Goal: Task Accomplishment & Management: Manage account settings

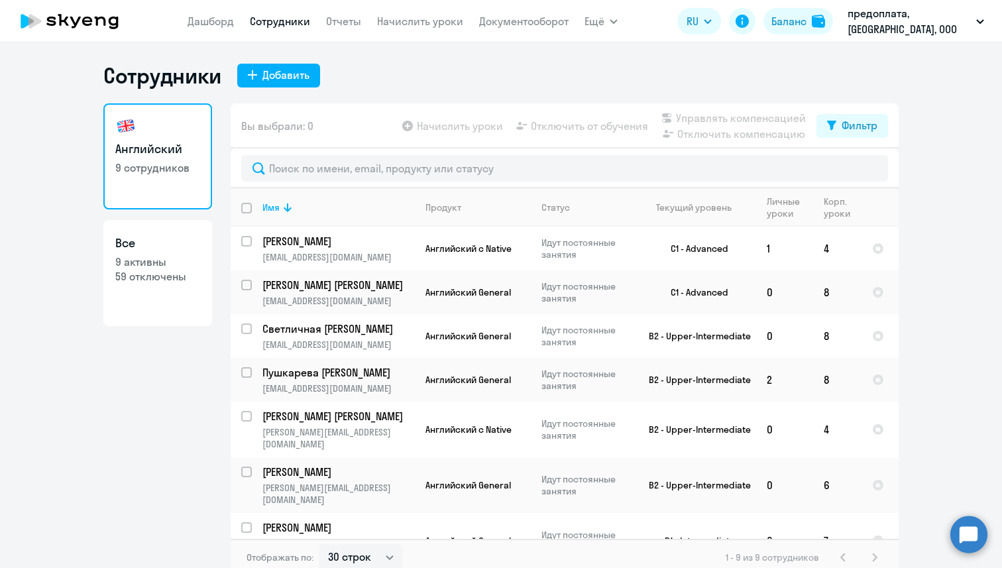
select select "30"
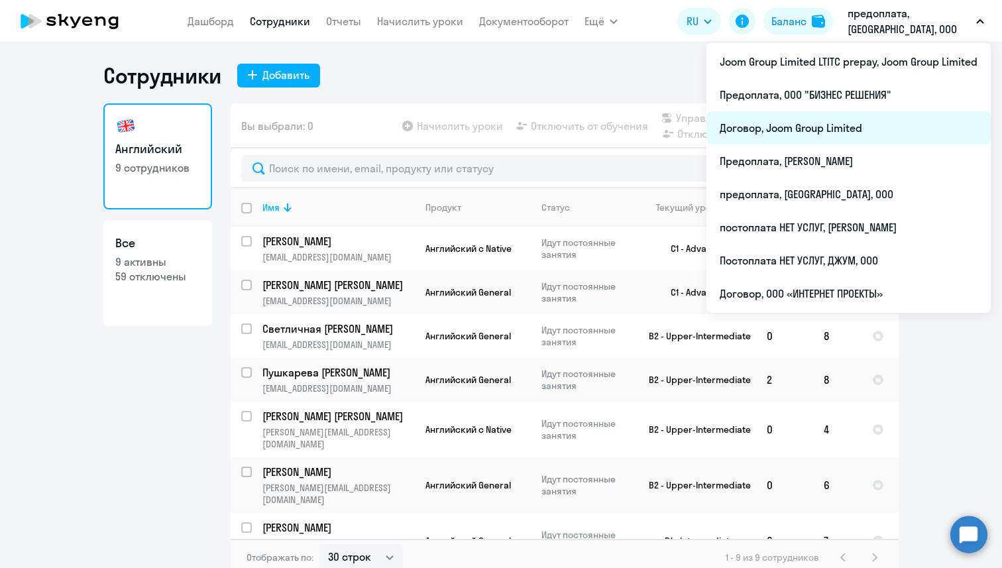
click at [859, 124] on li "Договор, Joom Group Limited" at bounding box center [848, 127] width 284 height 33
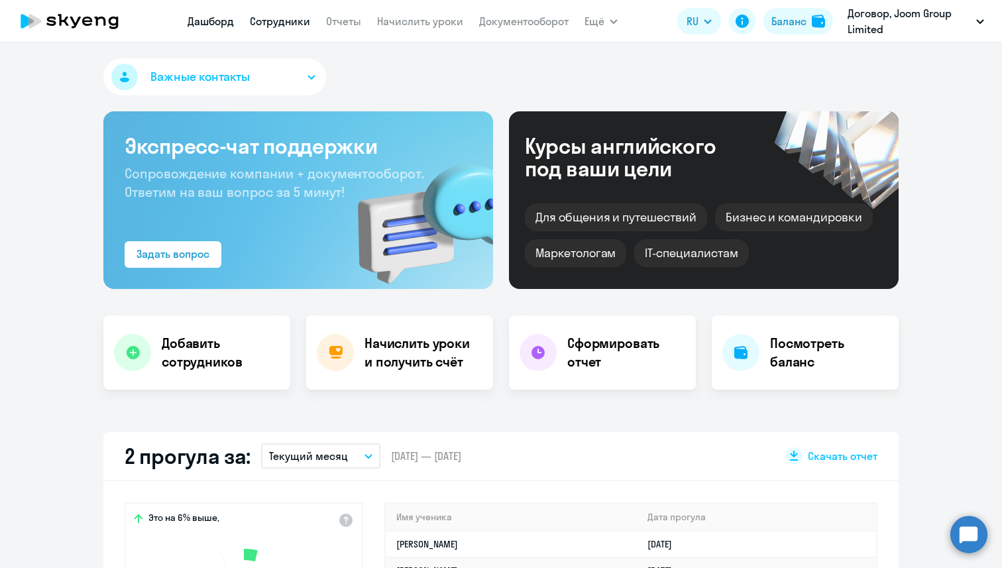
click at [287, 17] on link "Сотрудники" at bounding box center [280, 21] width 60 height 13
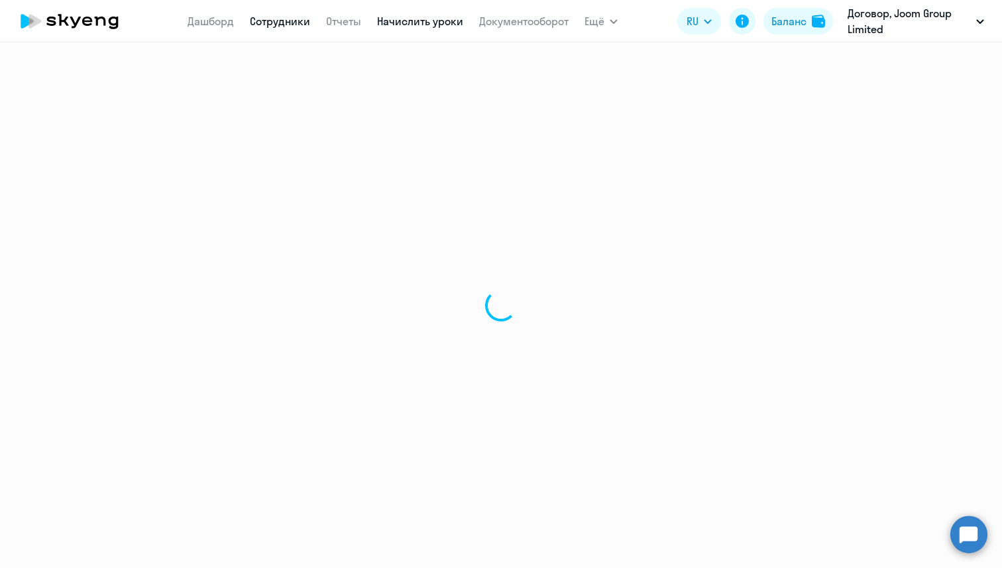
select select "30"
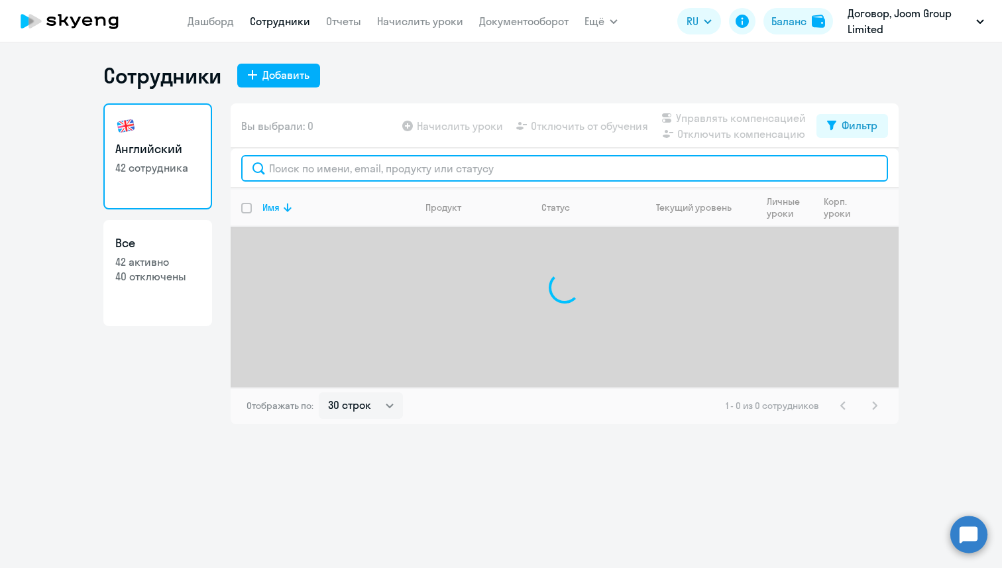
click at [399, 168] on input "text" at bounding box center [564, 168] width 647 height 27
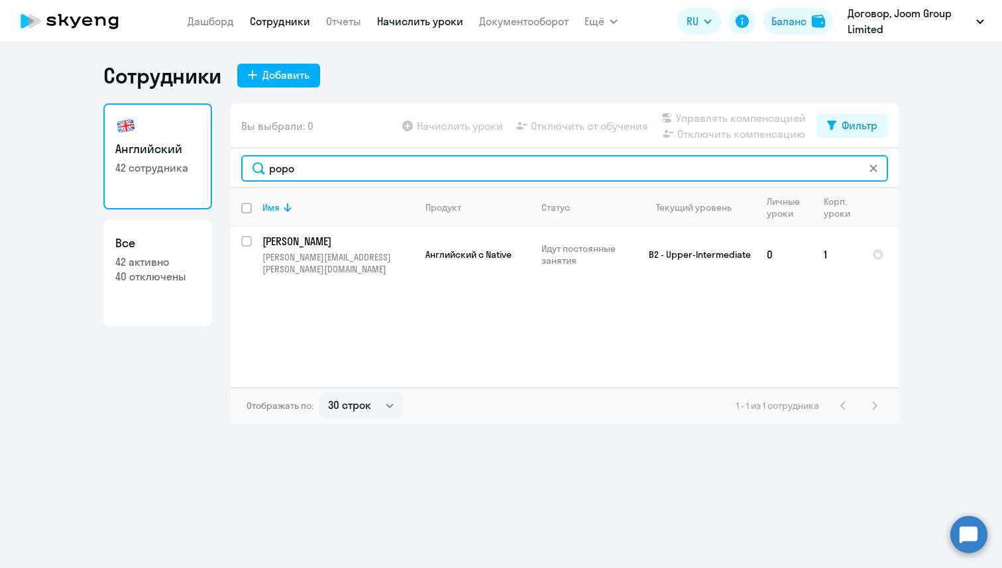
type input "popo"
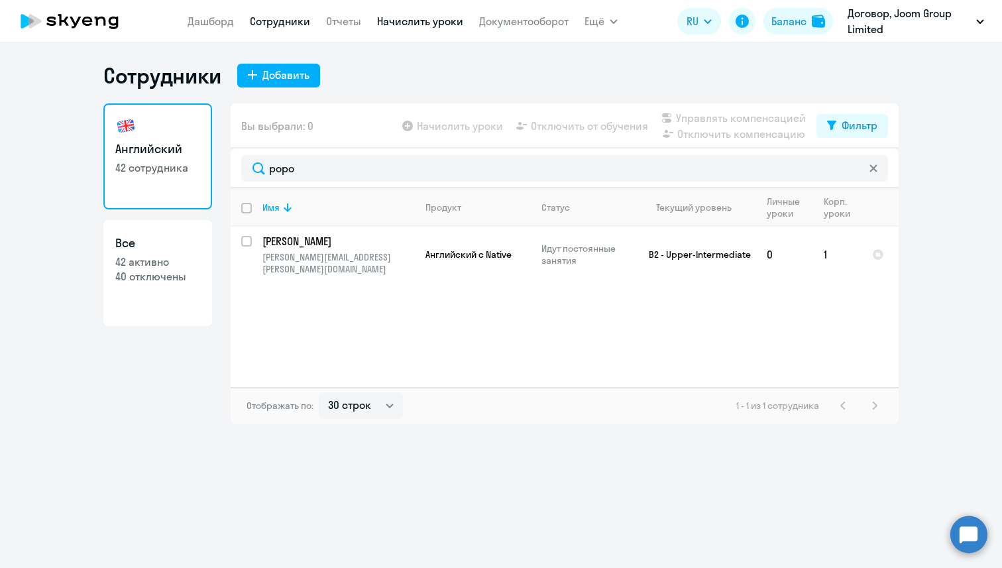
click at [402, 22] on link "Начислить уроки" at bounding box center [420, 21] width 86 height 13
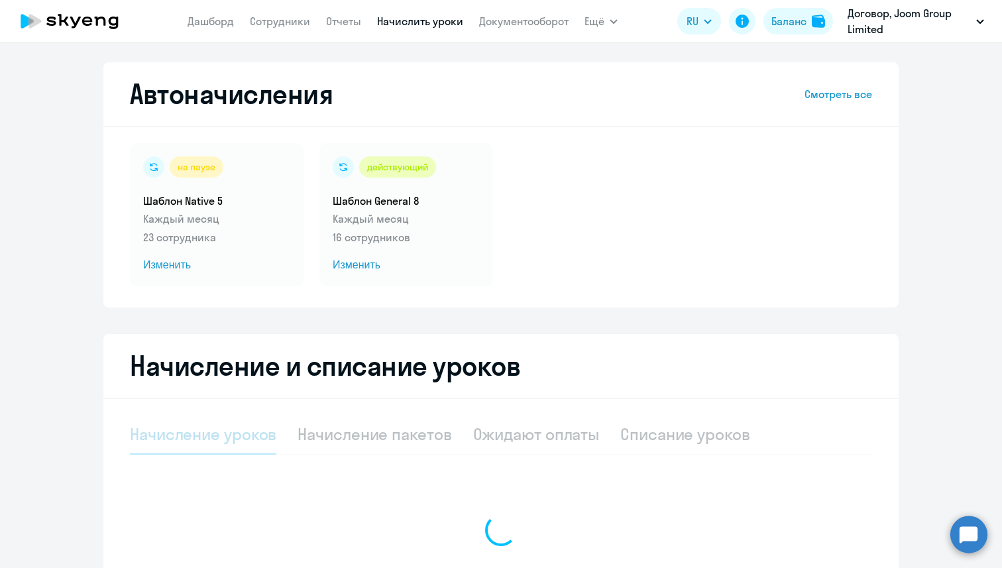
select select "10"
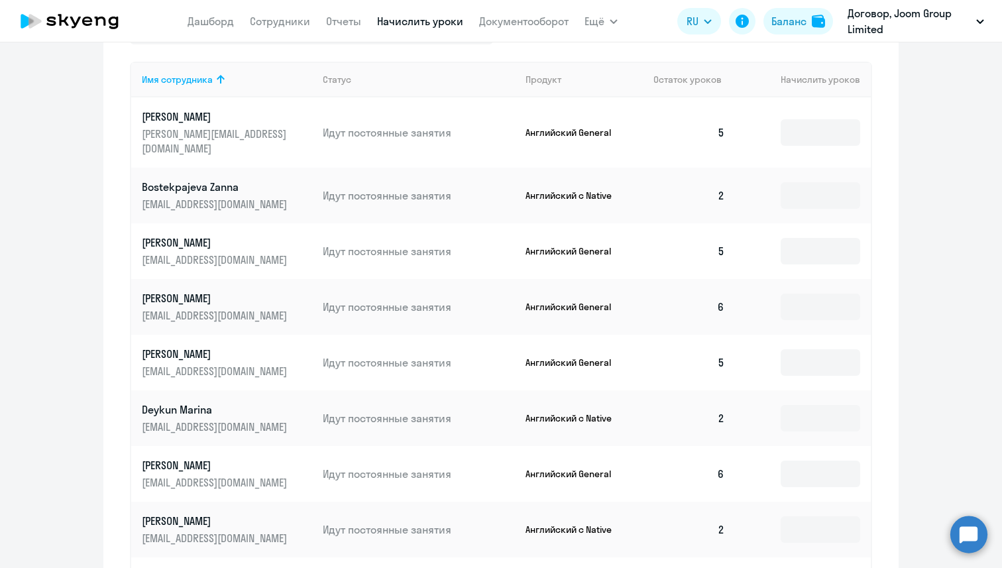
scroll to position [487, 0]
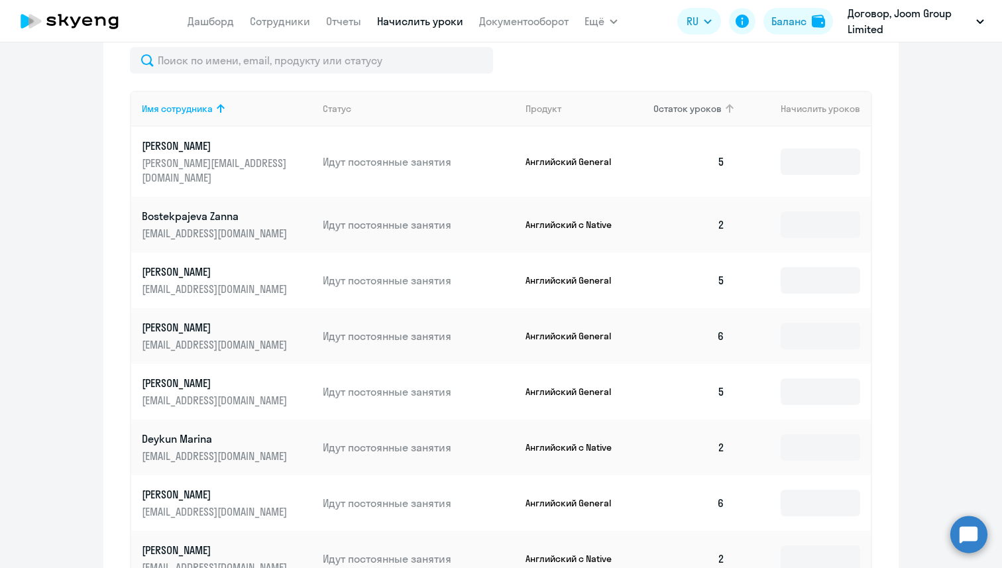
click at [706, 105] on span "Остаток уроков" at bounding box center [687, 109] width 68 height 12
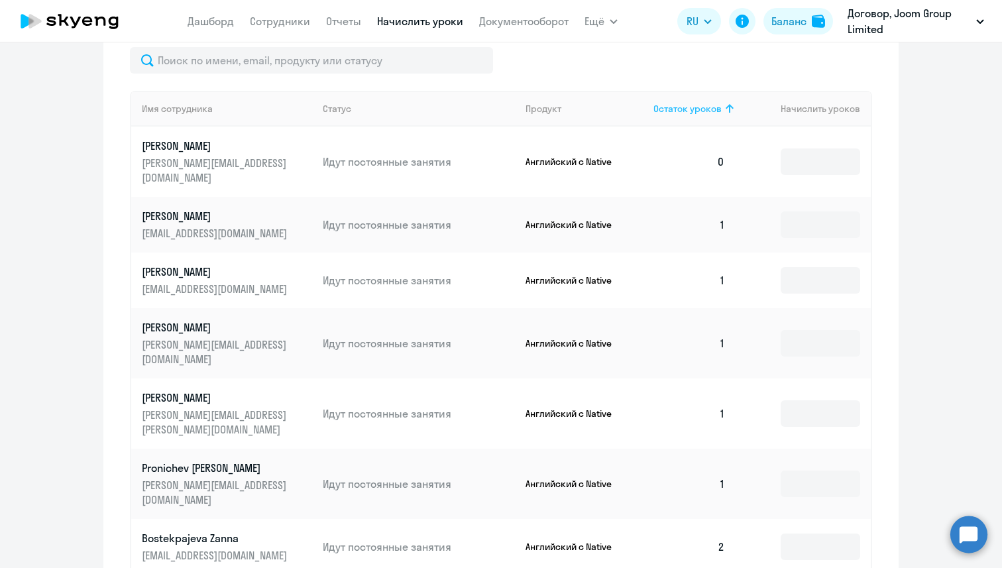
click at [706, 105] on span "Остаток уроков" at bounding box center [687, 109] width 68 height 12
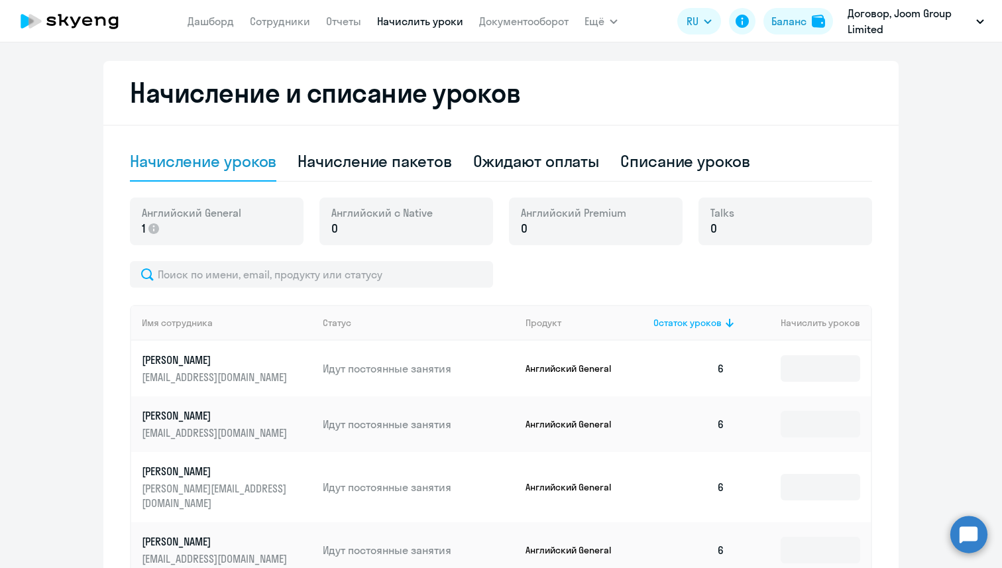
scroll to position [0, 0]
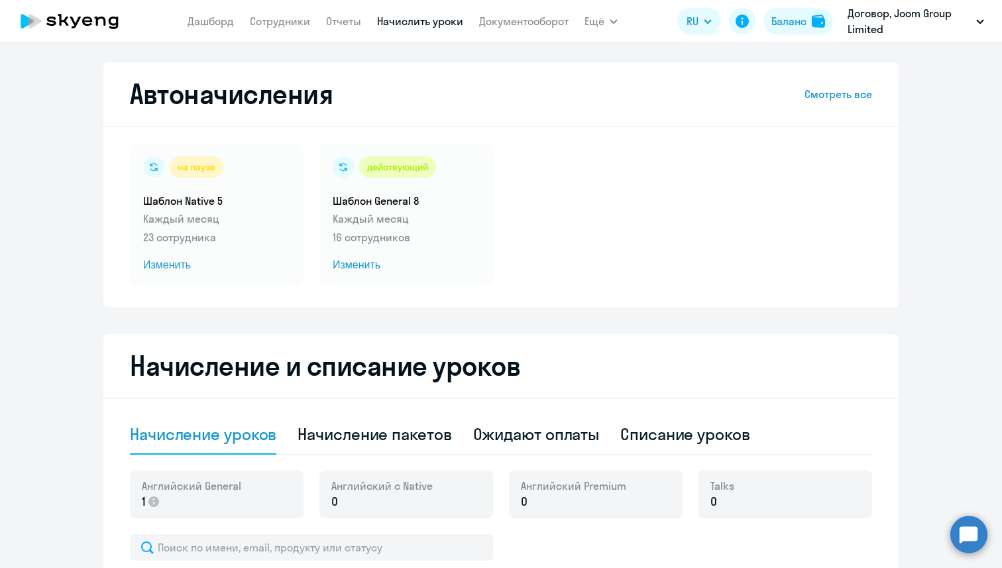
click at [667, 435] on div "Списание уроков" at bounding box center [685, 433] width 130 height 21
select select "10"
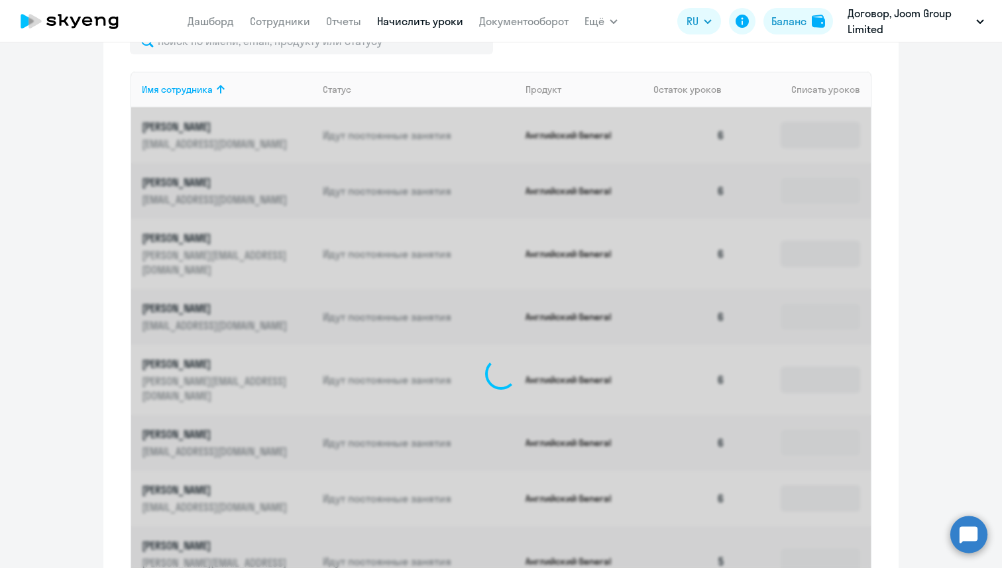
scroll to position [443, 0]
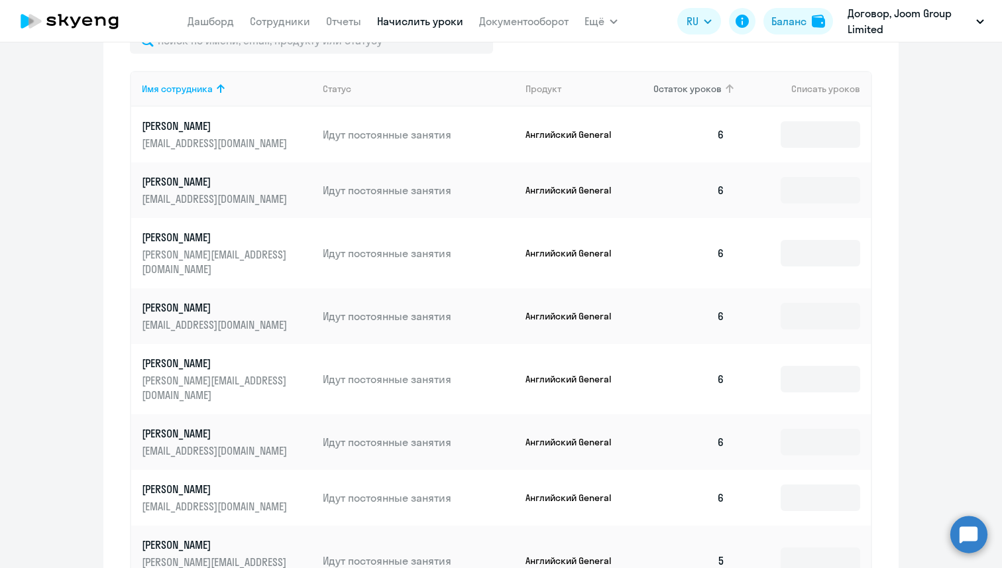
click at [726, 83] on icon at bounding box center [730, 89] width 16 height 16
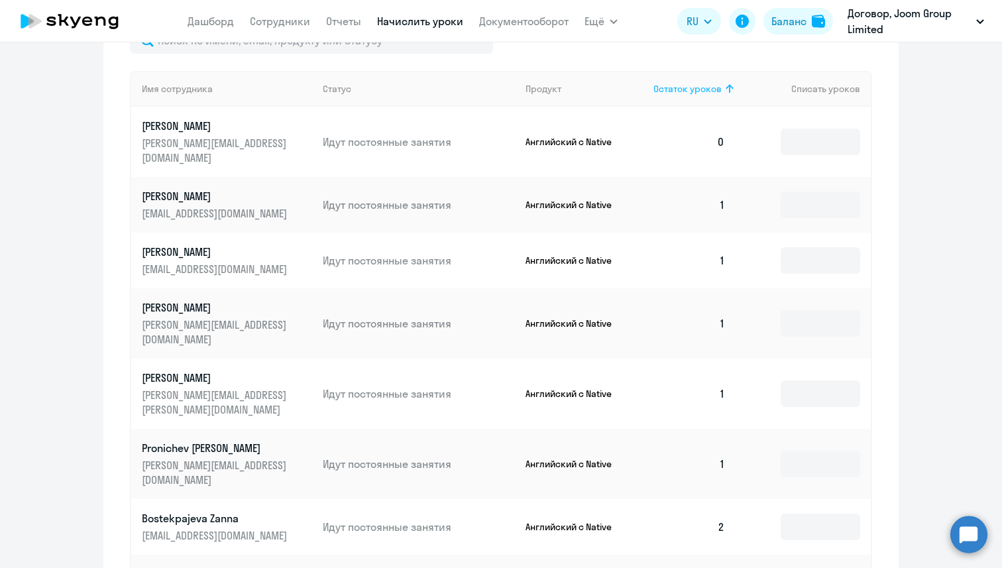
click at [726, 83] on icon at bounding box center [730, 89] width 16 height 16
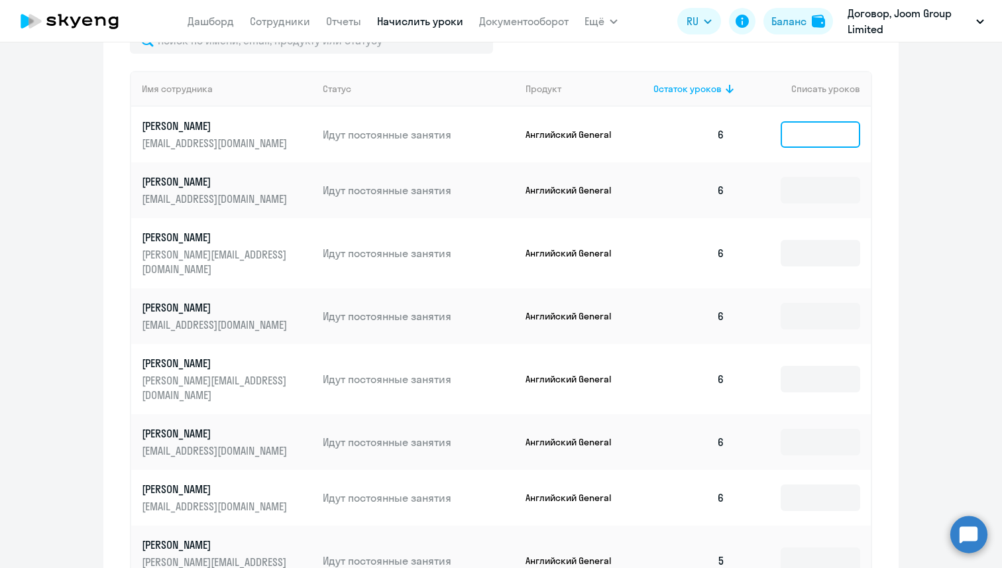
click at [793, 129] on input at bounding box center [821, 134] width 80 height 27
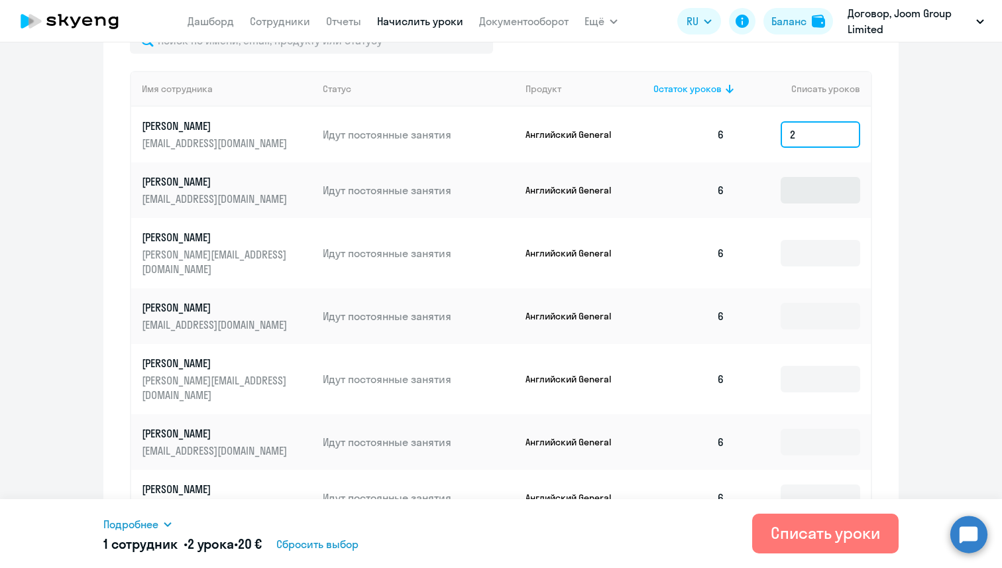
type input "2"
click at [797, 186] on input at bounding box center [821, 190] width 80 height 27
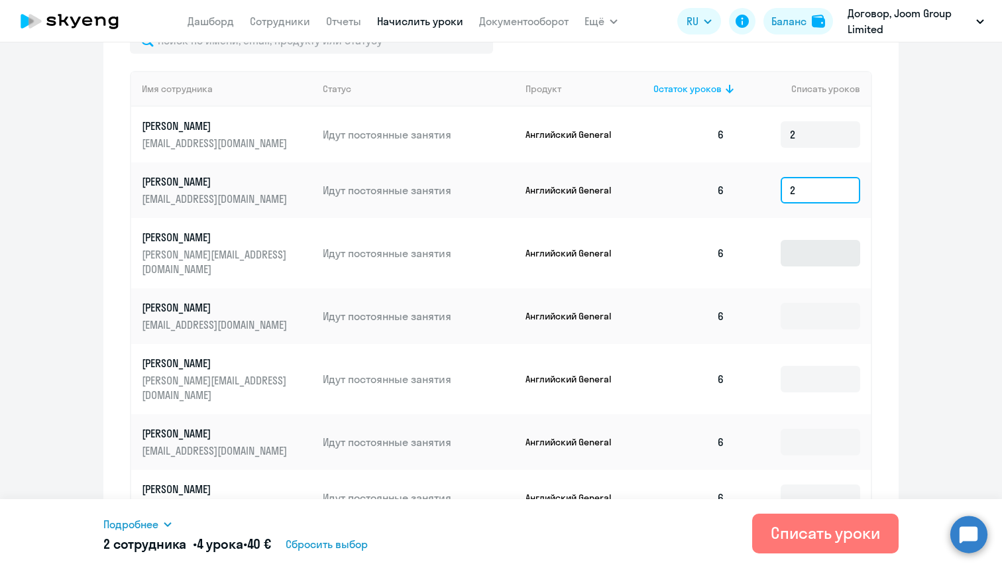
type input "2"
click at [797, 244] on input at bounding box center [821, 253] width 80 height 27
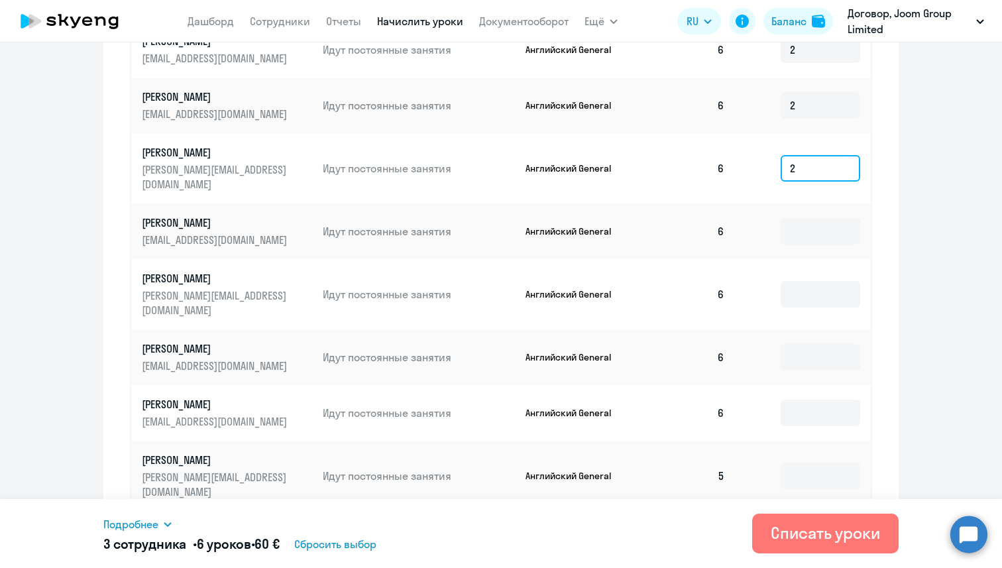
scroll to position [537, 0]
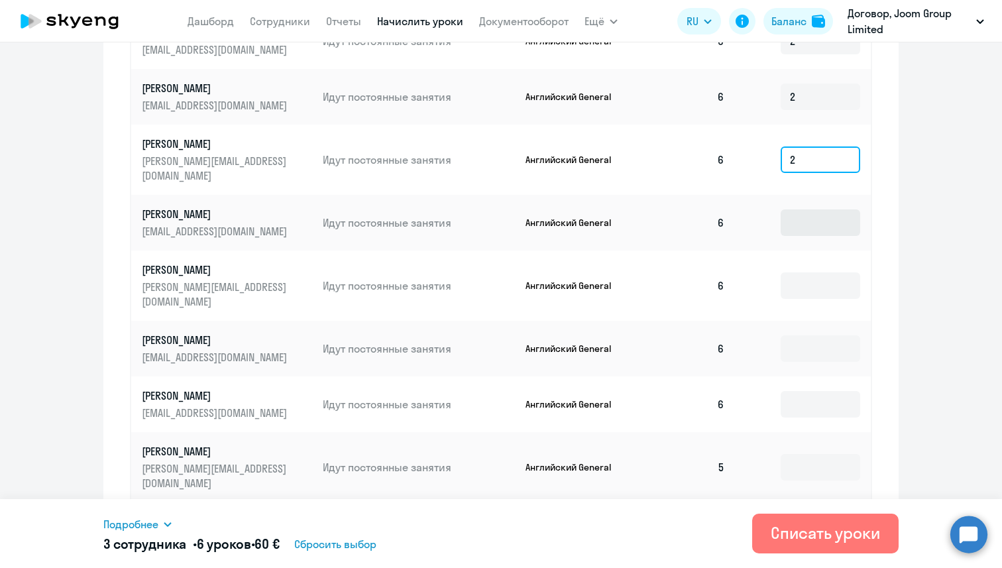
type input "2"
click at [802, 217] on input at bounding box center [821, 222] width 80 height 27
type input "2"
click at [808, 272] on input at bounding box center [821, 285] width 80 height 27
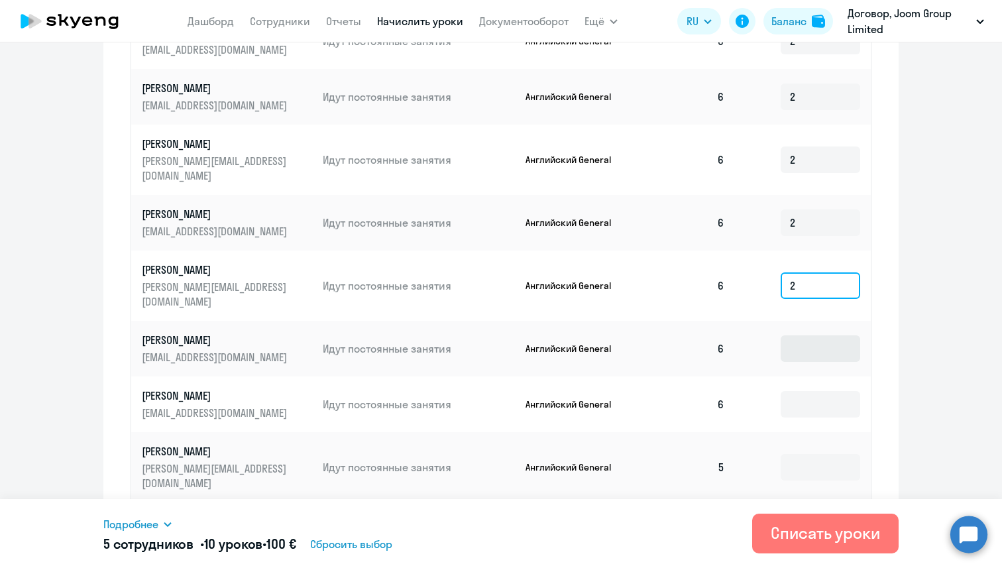
type input "2"
click at [799, 335] on input at bounding box center [821, 348] width 80 height 27
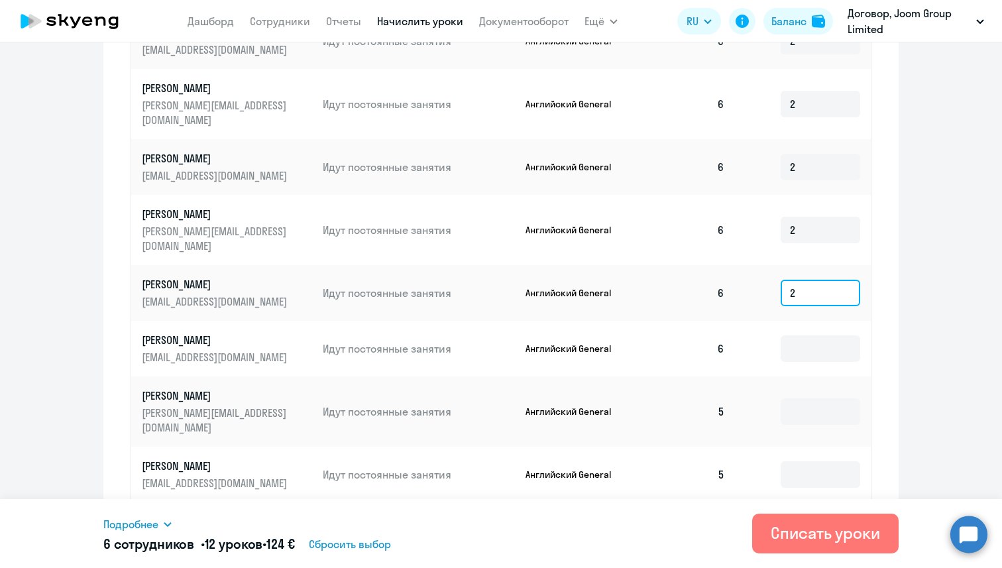
scroll to position [595, 0]
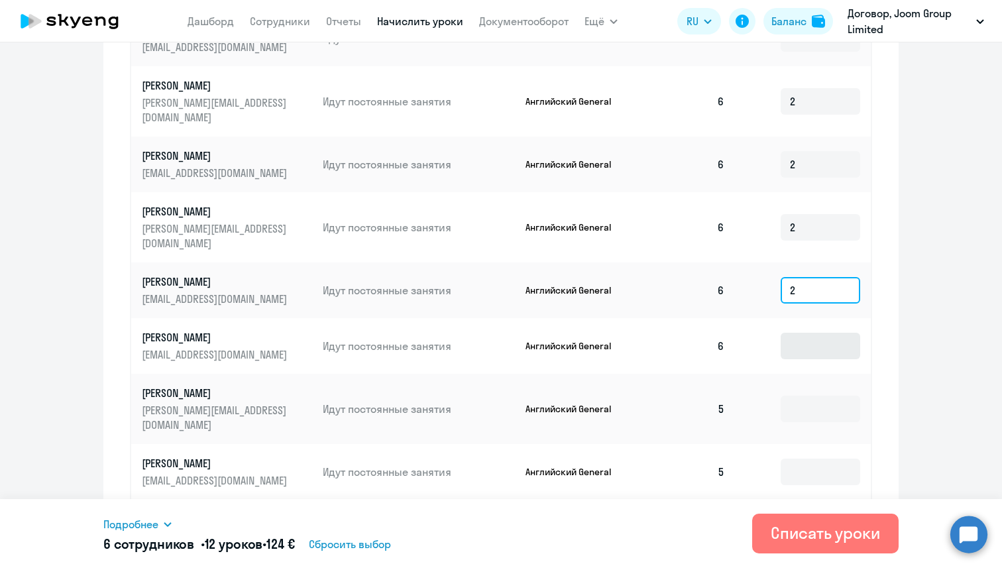
type input "2"
click at [799, 333] on input at bounding box center [821, 346] width 80 height 27
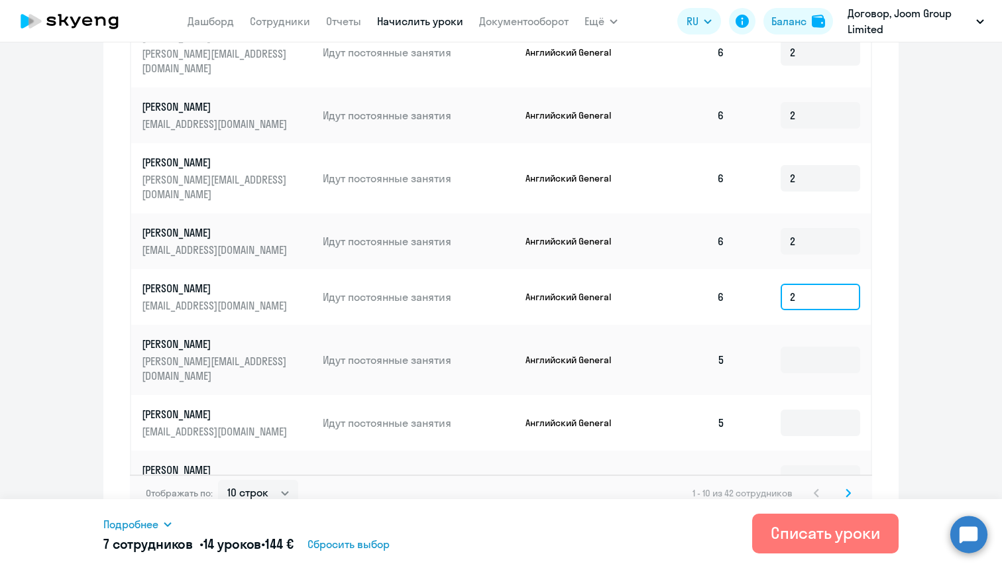
scroll to position [649, 0]
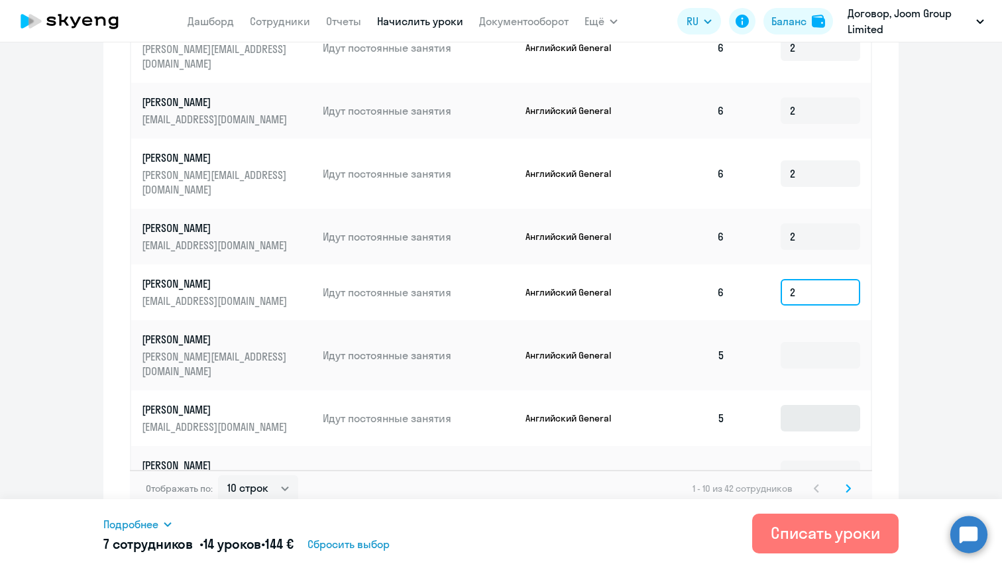
type input "2"
click at [804, 405] on input at bounding box center [821, 418] width 80 height 27
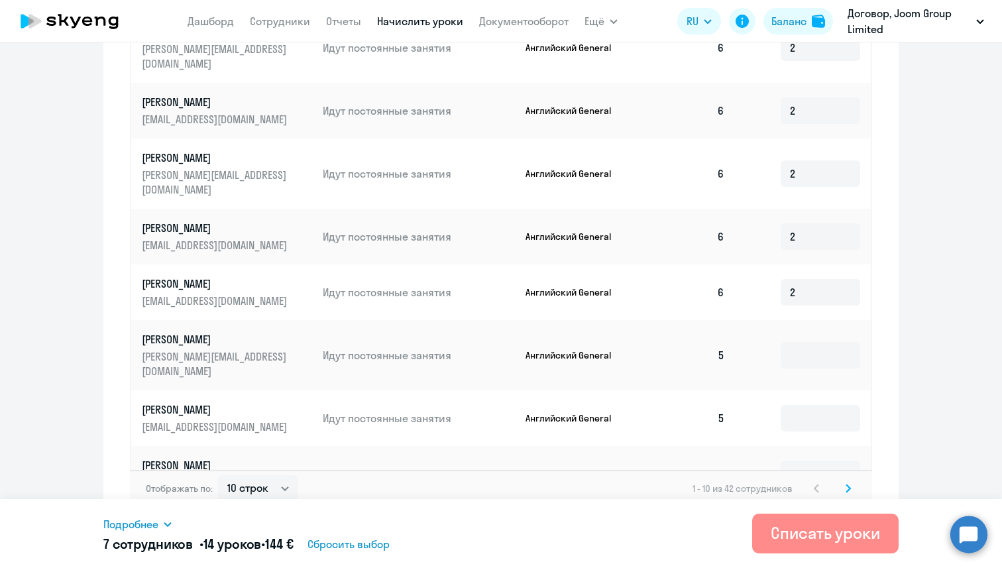
click at [795, 539] on div "Списать уроки" at bounding box center [825, 532] width 109 height 21
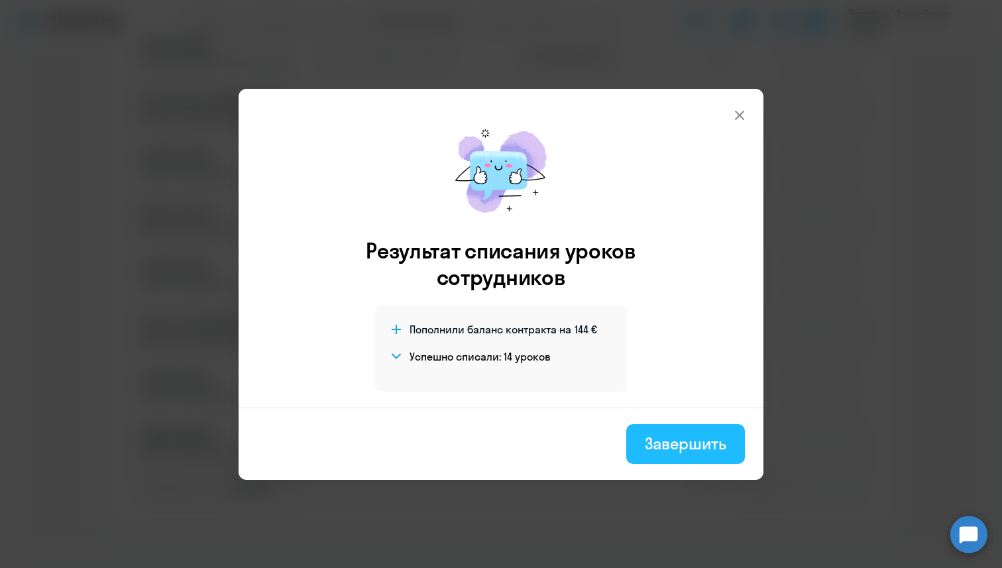
click at [687, 451] on div "Завершить" at bounding box center [686, 443] width 82 height 21
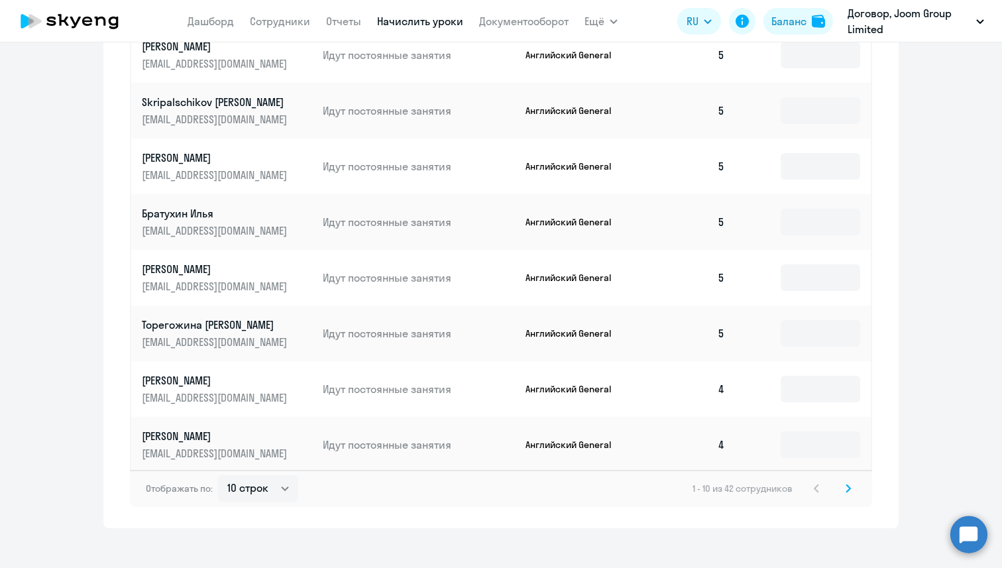
scroll to position [0, 0]
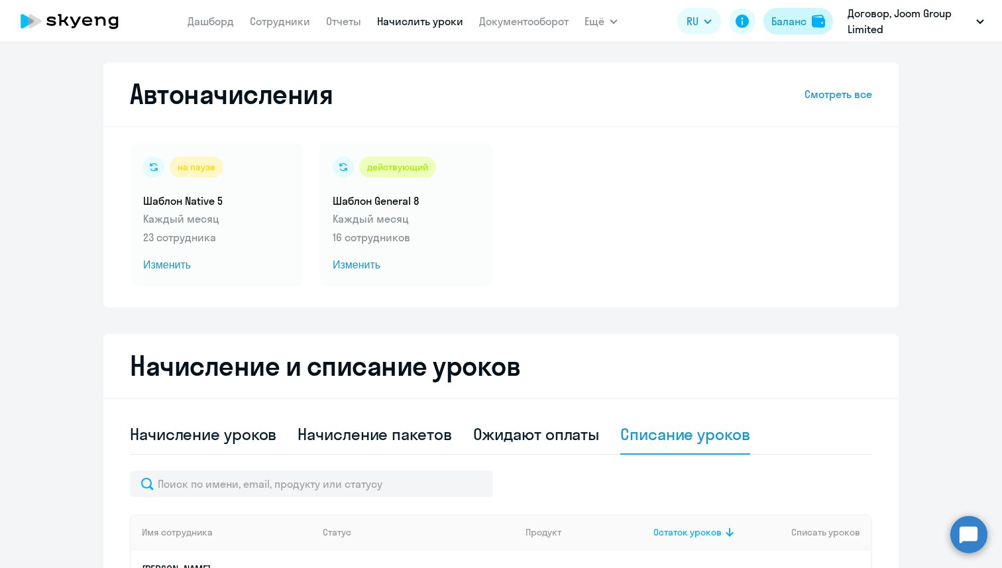
click at [810, 11] on button "Баланс" at bounding box center [798, 21] width 70 height 27
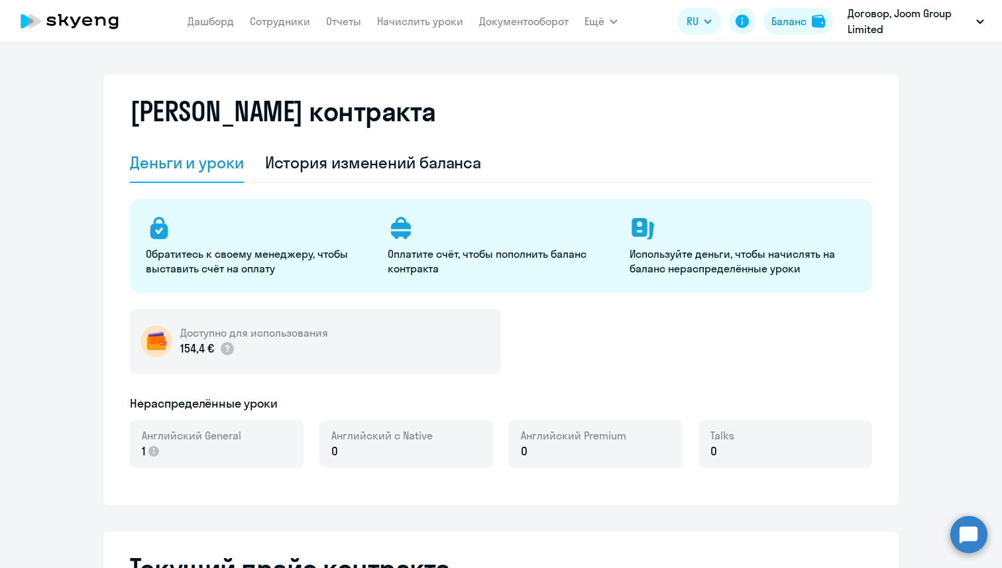
select select "english_adult_not_native_speaker"
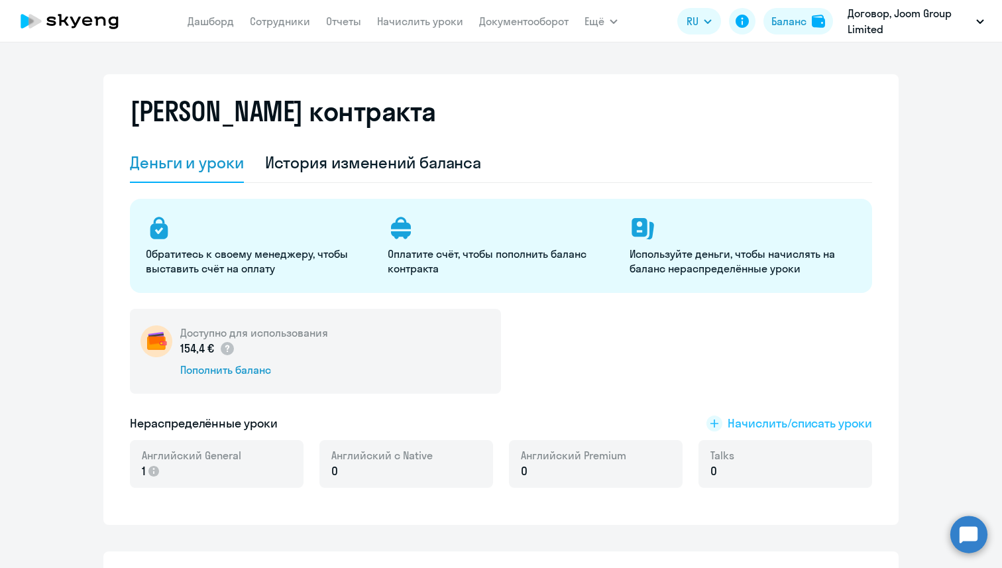
click at [750, 423] on span "Начислить/списать уроки" at bounding box center [800, 423] width 144 height 17
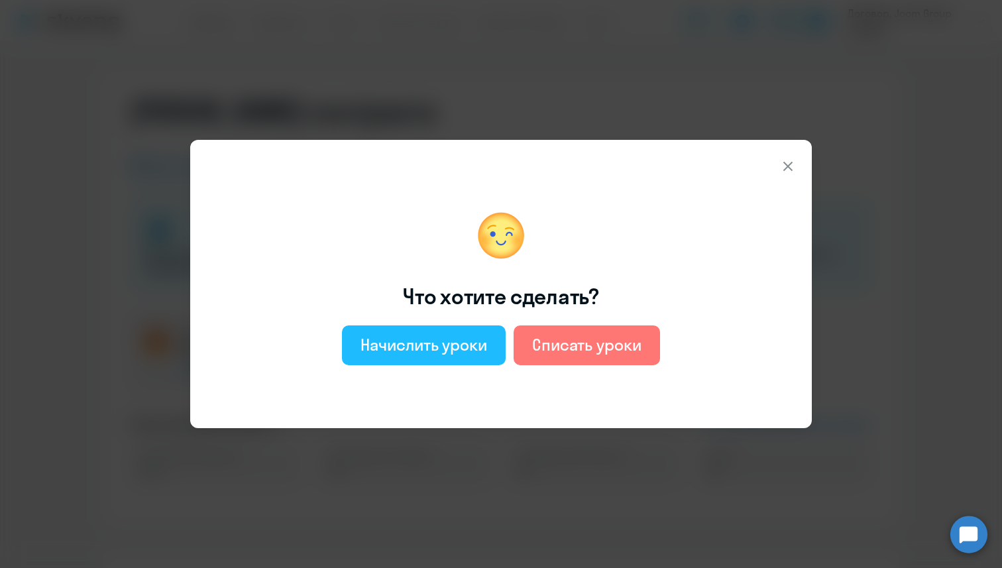
click at [451, 355] on button "Начислить уроки" at bounding box center [424, 345] width 164 height 40
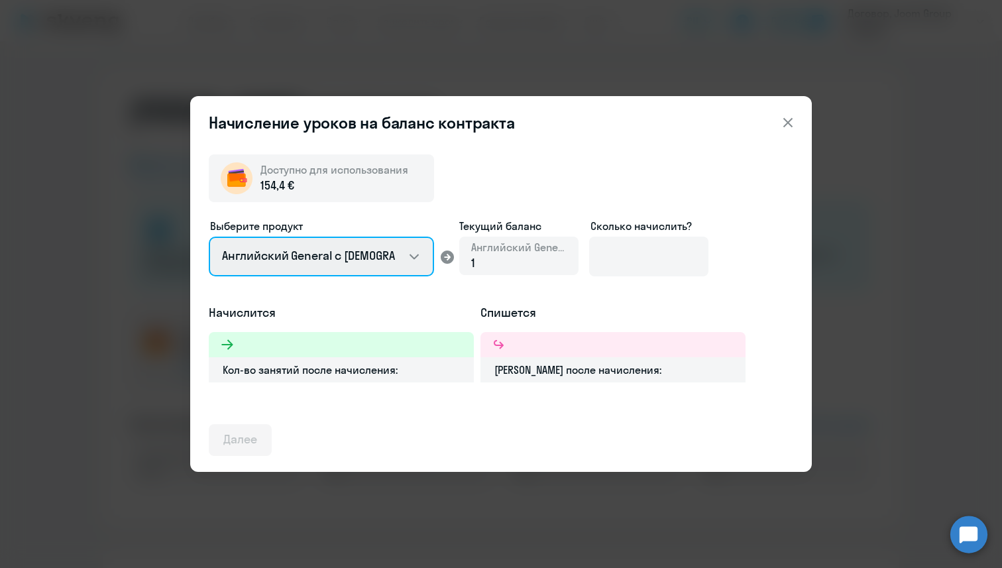
click at [405, 256] on select "Английский General с [DEMOGRAPHIC_DATA] преподавателем Английский General с [DE…" at bounding box center [321, 257] width 225 height 40
select select "english_adult_native_speaker"
click at [209, 237] on select "Английский General с [DEMOGRAPHIC_DATA] преподавателем Английский General с [DE…" at bounding box center [321, 257] width 225 height 40
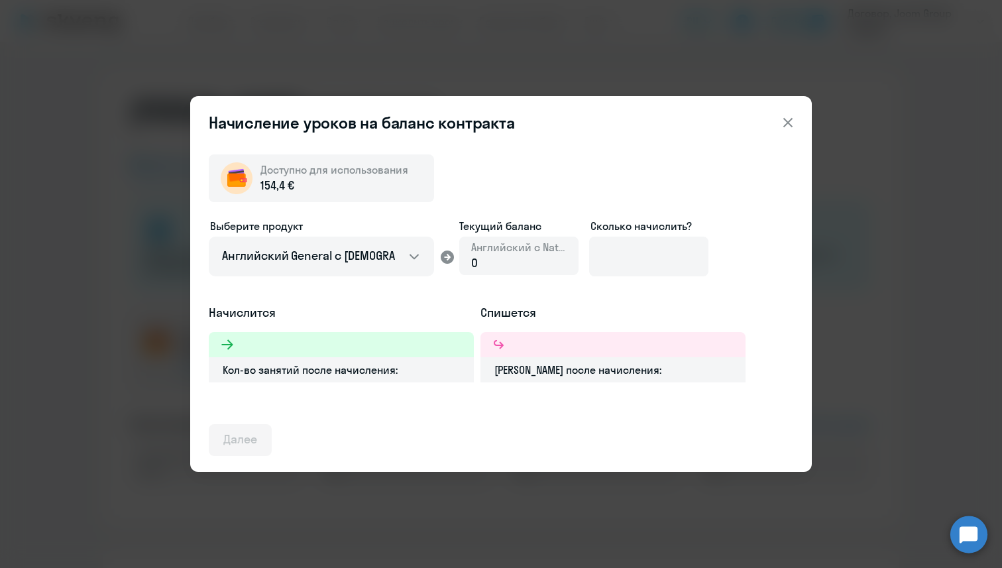
click at [509, 261] on div "0" at bounding box center [518, 262] width 95 height 17
click at [635, 268] on input at bounding box center [648, 257] width 119 height 40
type input "3"
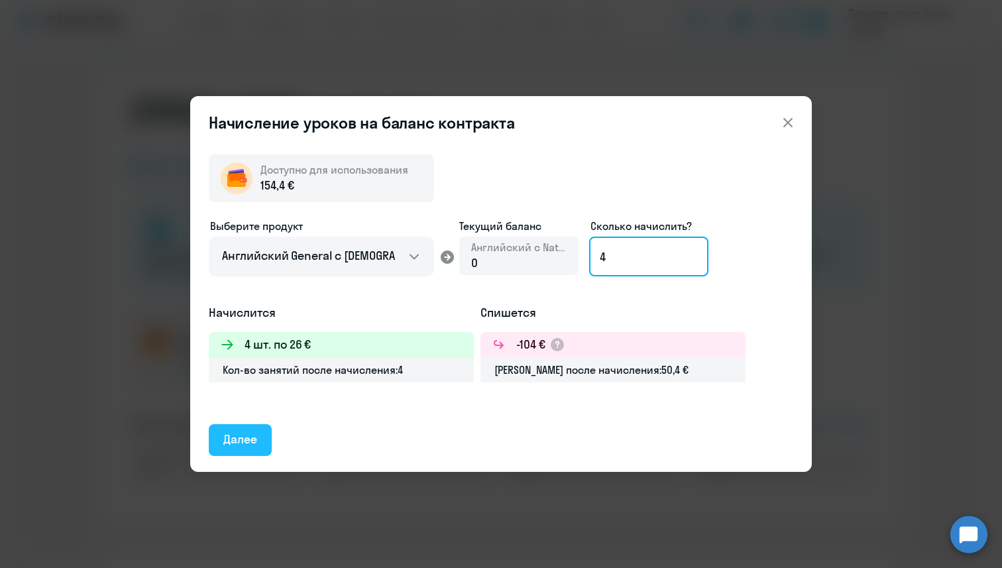
type input "4"
click at [236, 450] on button "Далее" at bounding box center [240, 440] width 63 height 32
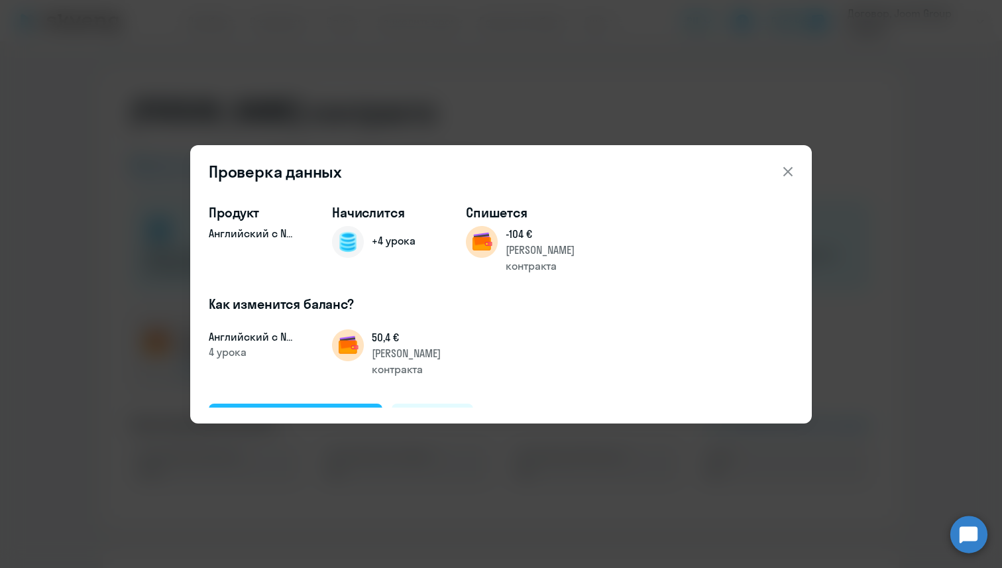
click at [329, 404] on button "Подтвердить и начислить" at bounding box center [296, 420] width 174 height 32
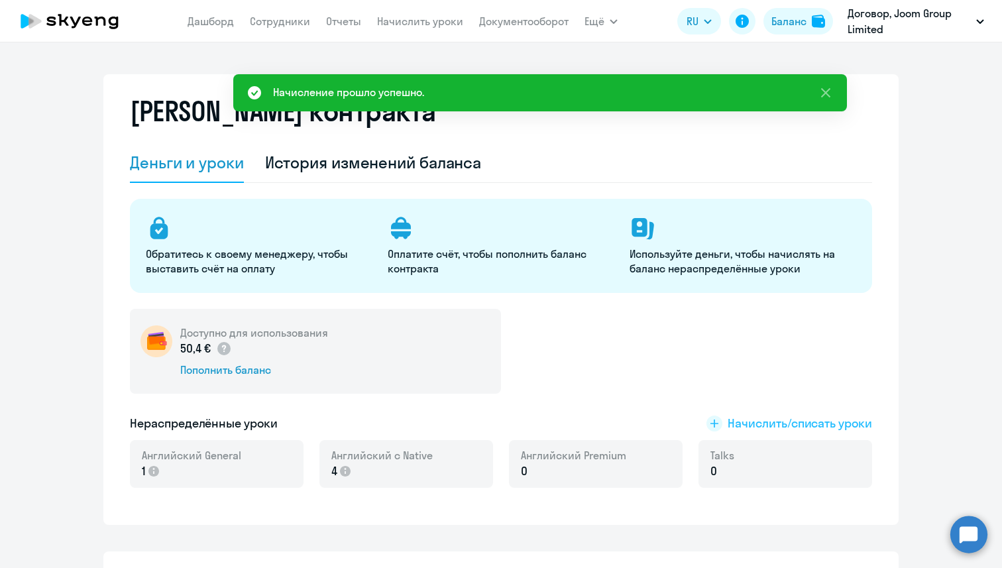
click at [795, 426] on span "Начислить/списать уроки" at bounding box center [800, 423] width 144 height 17
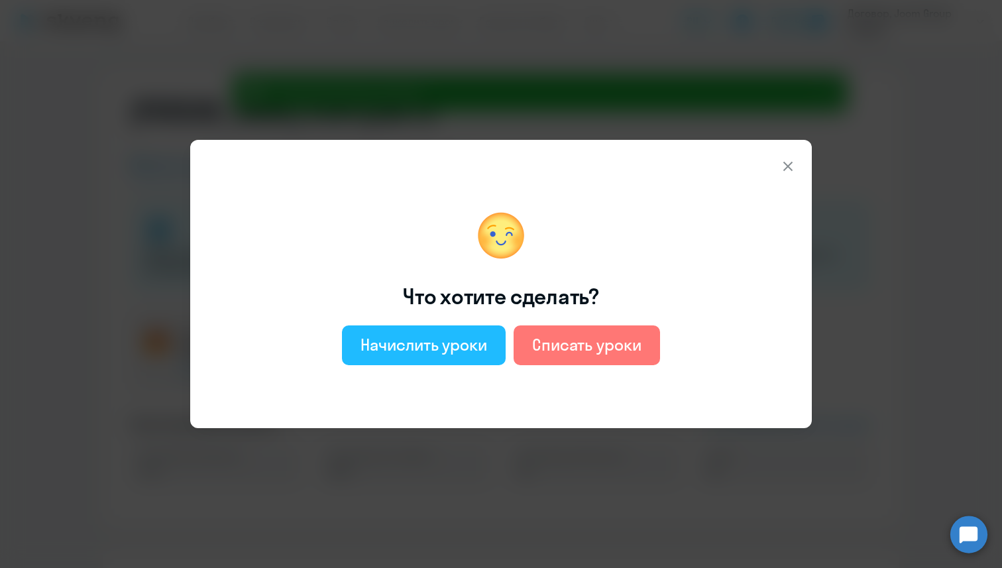
click at [468, 331] on button "Начислить уроки" at bounding box center [424, 345] width 164 height 40
select select "english_adult_not_native_speaker"
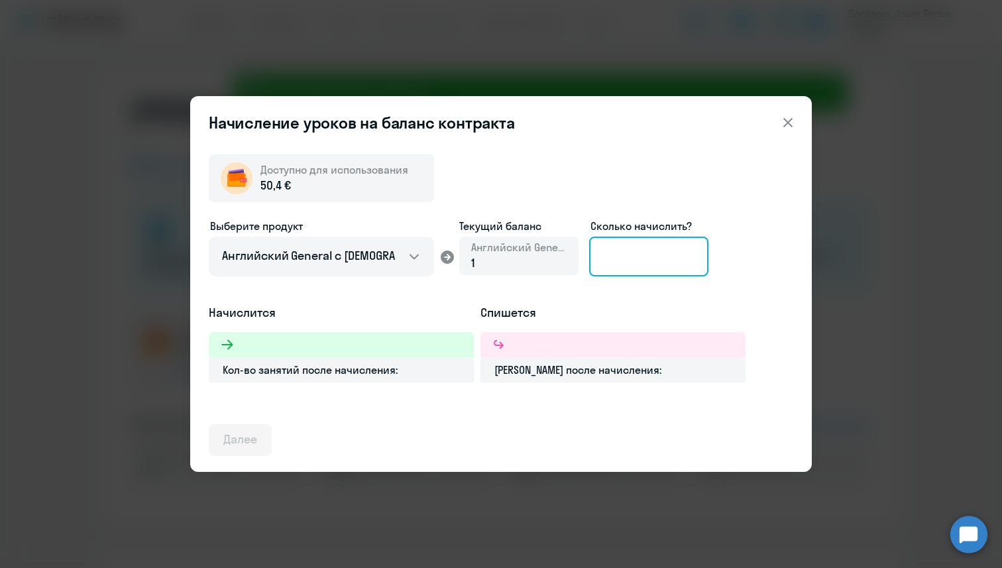
click at [600, 256] on input at bounding box center [648, 257] width 119 height 40
type input "5"
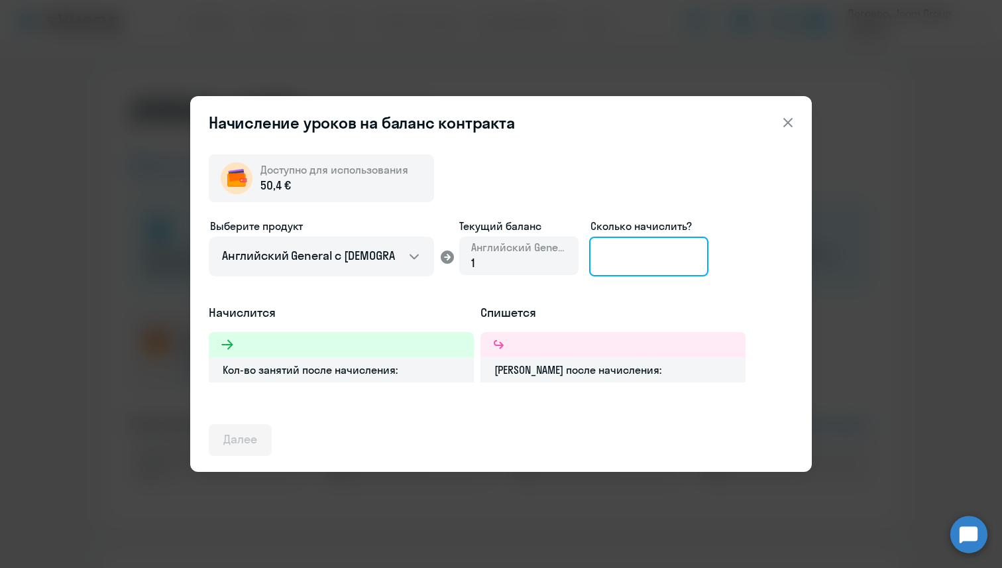
type input "6"
type input "5"
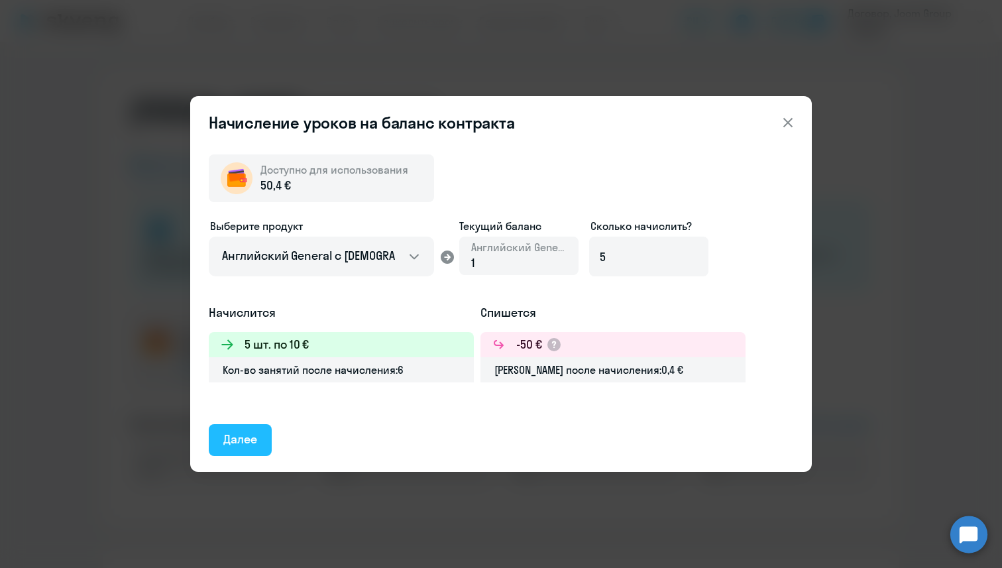
click at [250, 437] on div "Далее" at bounding box center [240, 439] width 34 height 17
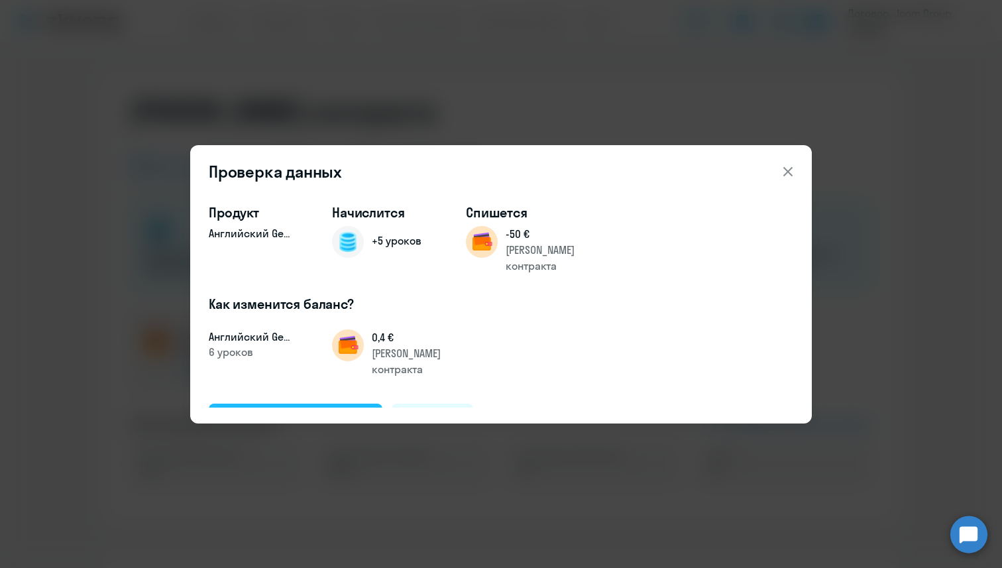
click at [298, 404] on button "Подтвердить и начислить" at bounding box center [296, 420] width 174 height 32
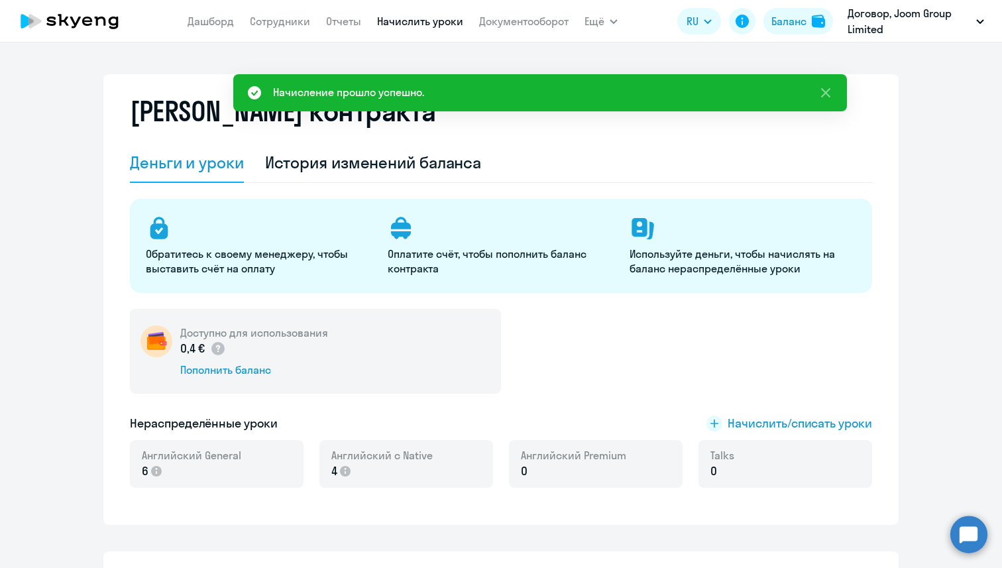
click at [420, 25] on link "Начислить уроки" at bounding box center [420, 21] width 86 height 13
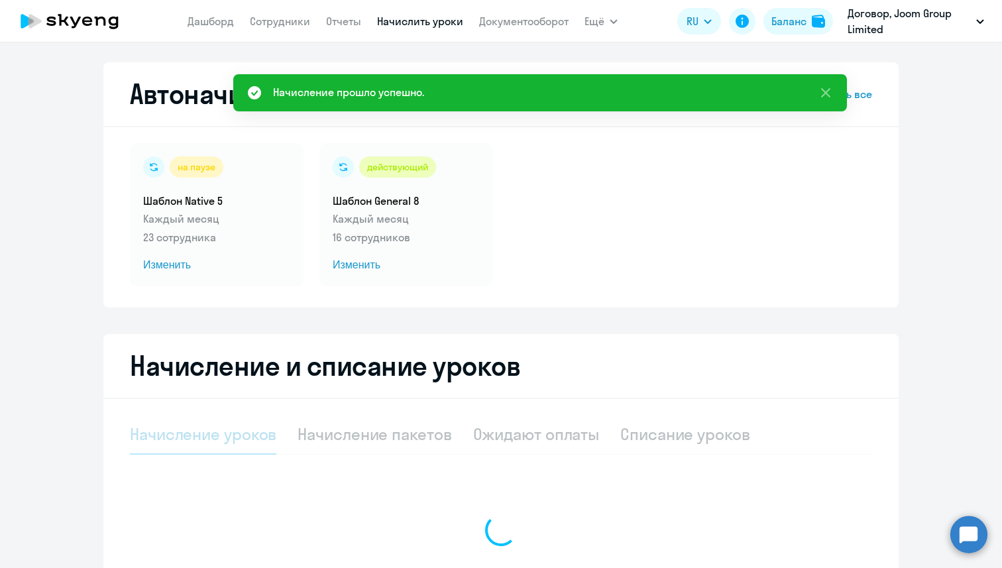
select select "10"
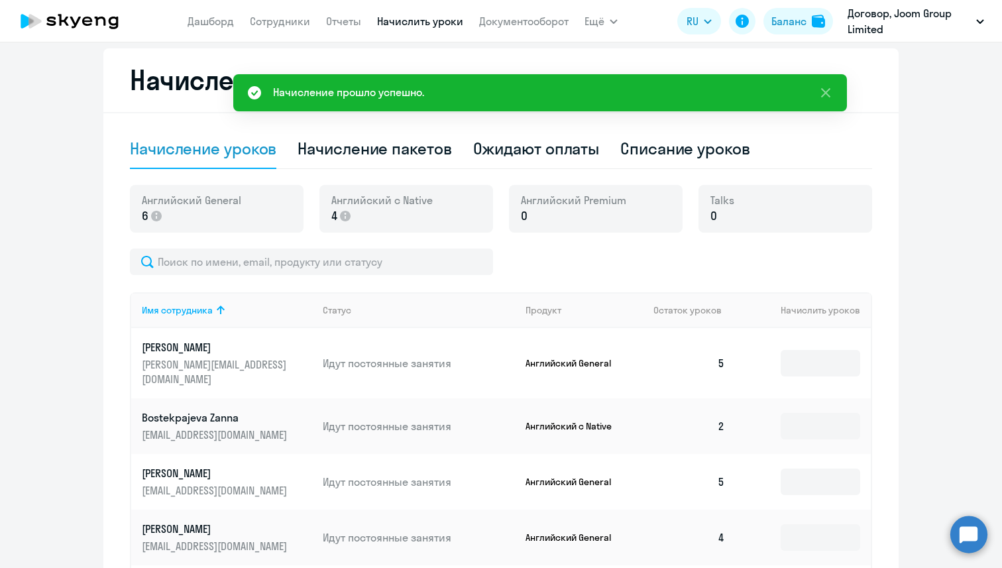
scroll to position [311, 0]
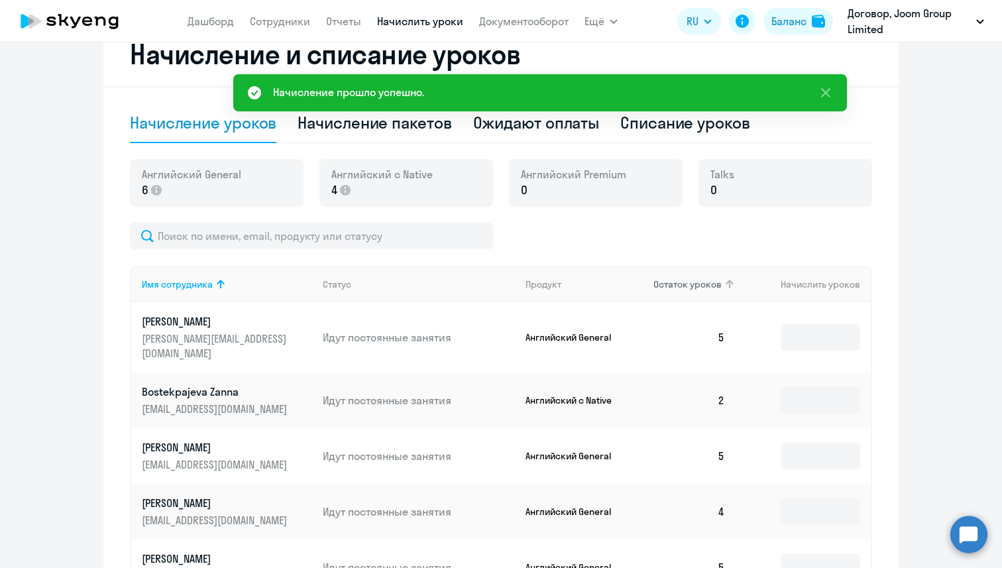
click at [693, 284] on span "Остаток уроков" at bounding box center [687, 284] width 68 height 12
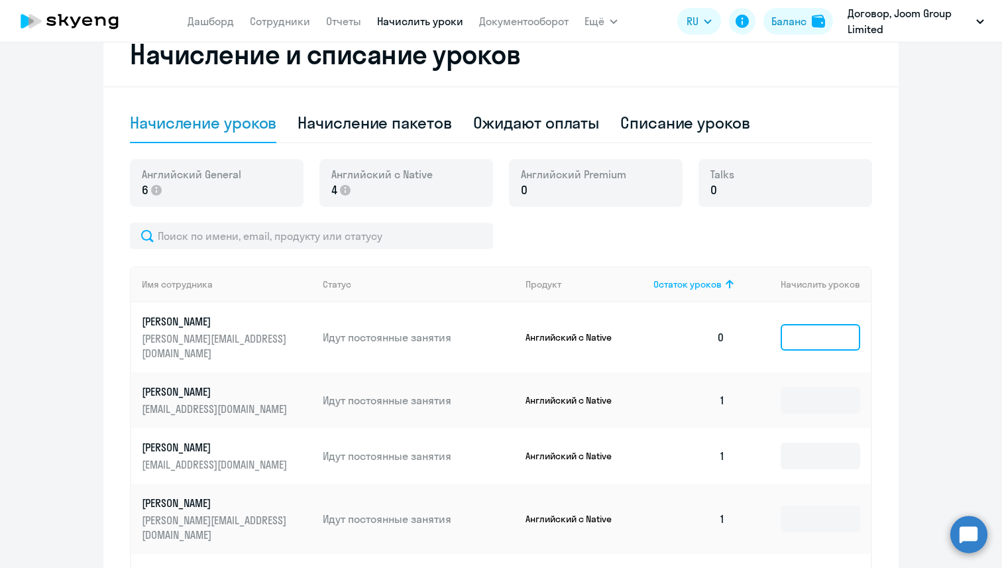
click at [812, 329] on input at bounding box center [821, 337] width 80 height 27
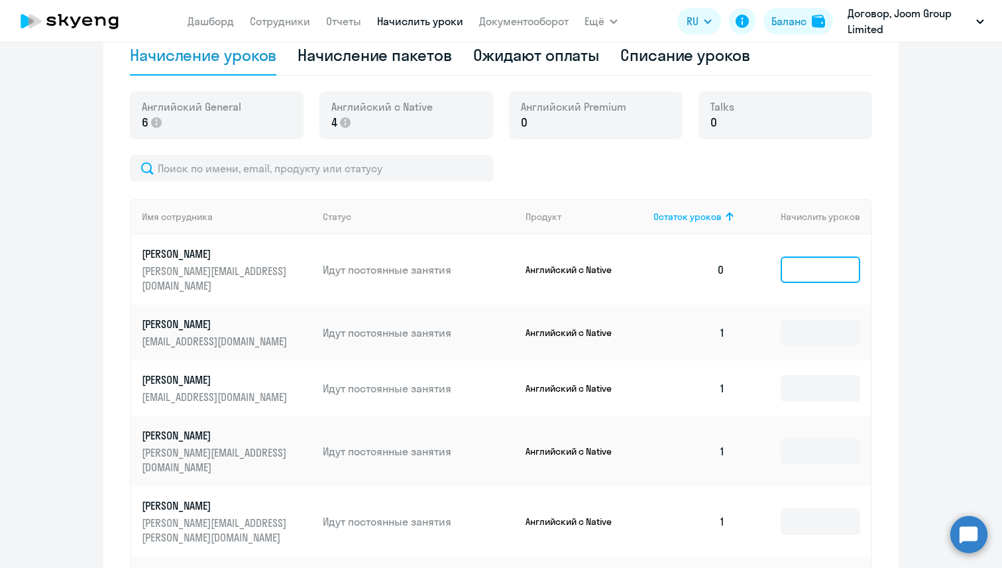
scroll to position [390, 0]
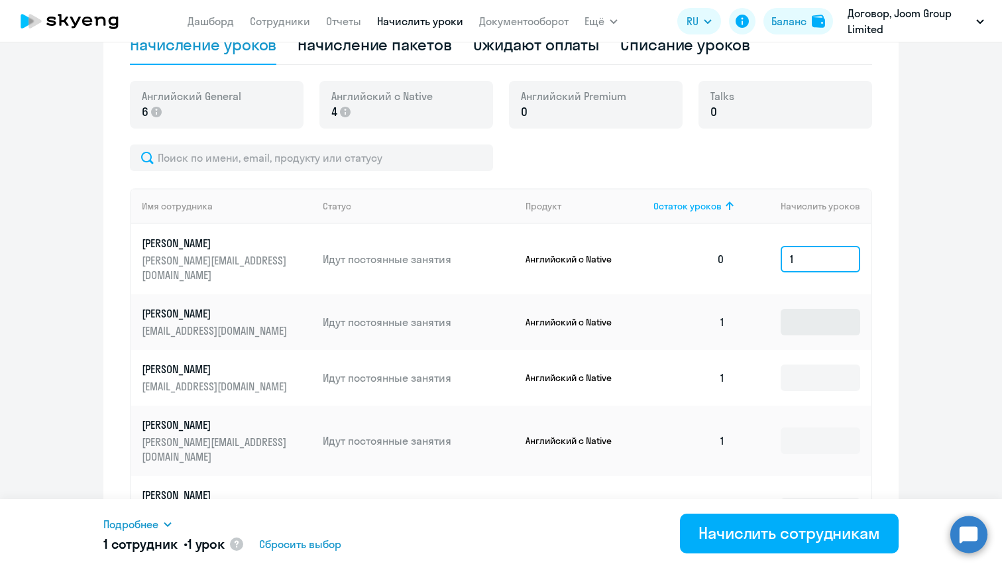
type input "1"
click at [816, 318] on input at bounding box center [821, 322] width 80 height 27
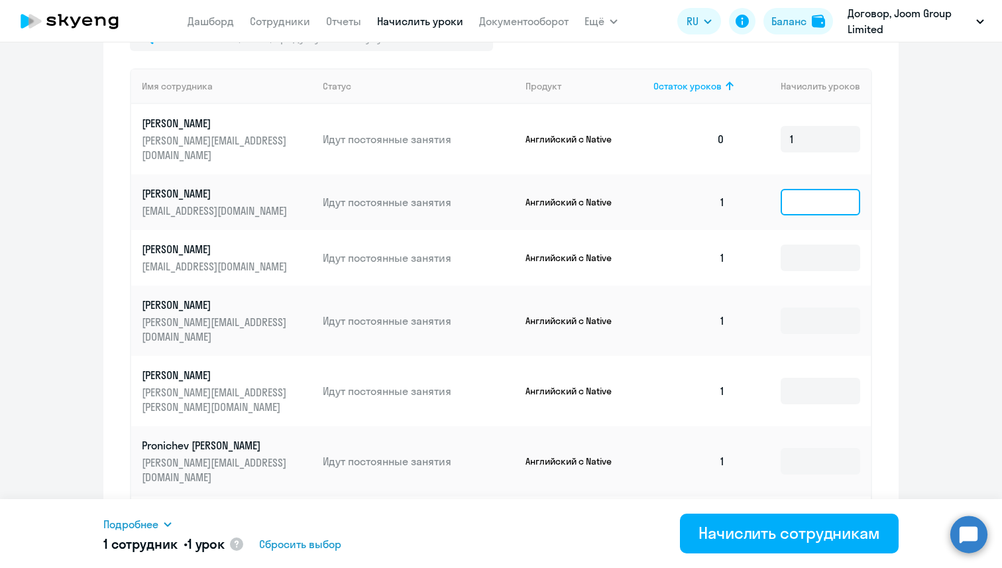
scroll to position [516, 0]
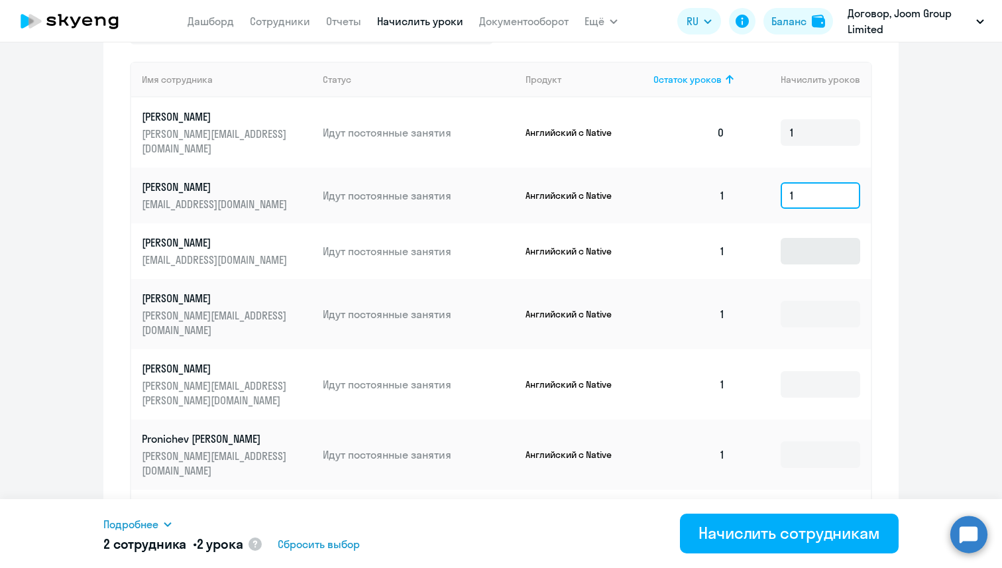
type input "1"
click at [812, 239] on input at bounding box center [821, 251] width 80 height 27
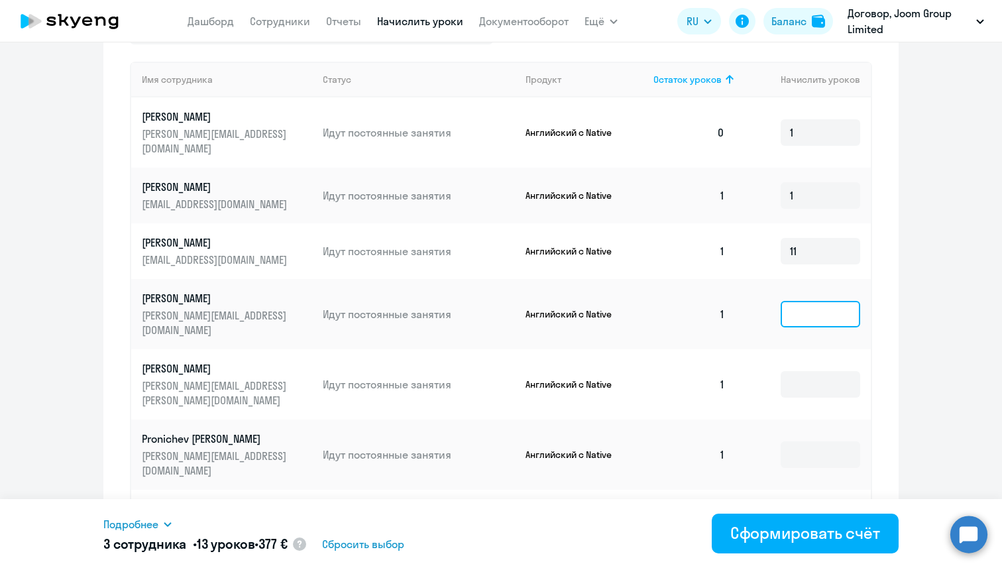
click at [807, 301] on input at bounding box center [821, 314] width 80 height 27
click at [812, 244] on input "11" at bounding box center [821, 251] width 80 height 27
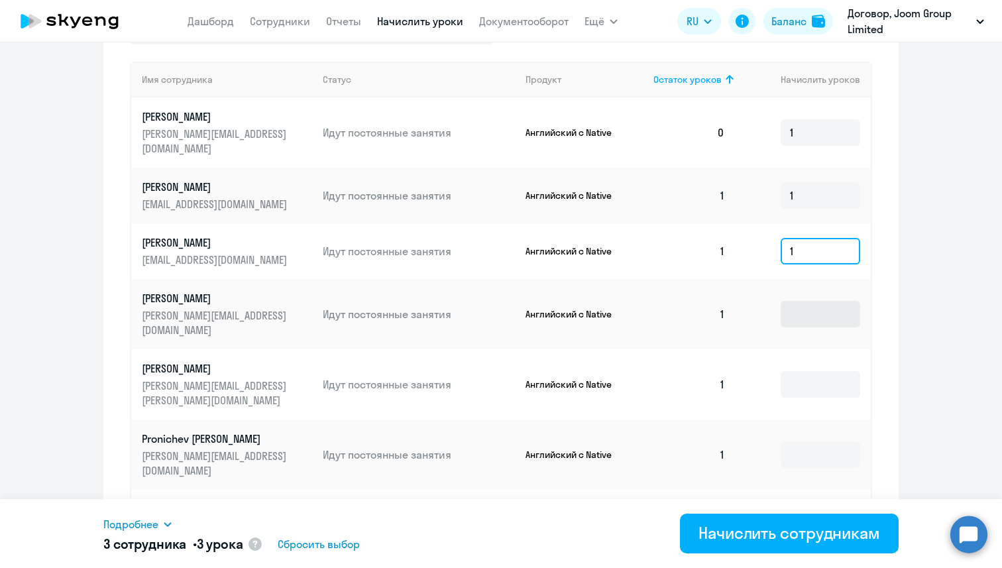
type input "1"
click at [808, 301] on input at bounding box center [821, 314] width 80 height 27
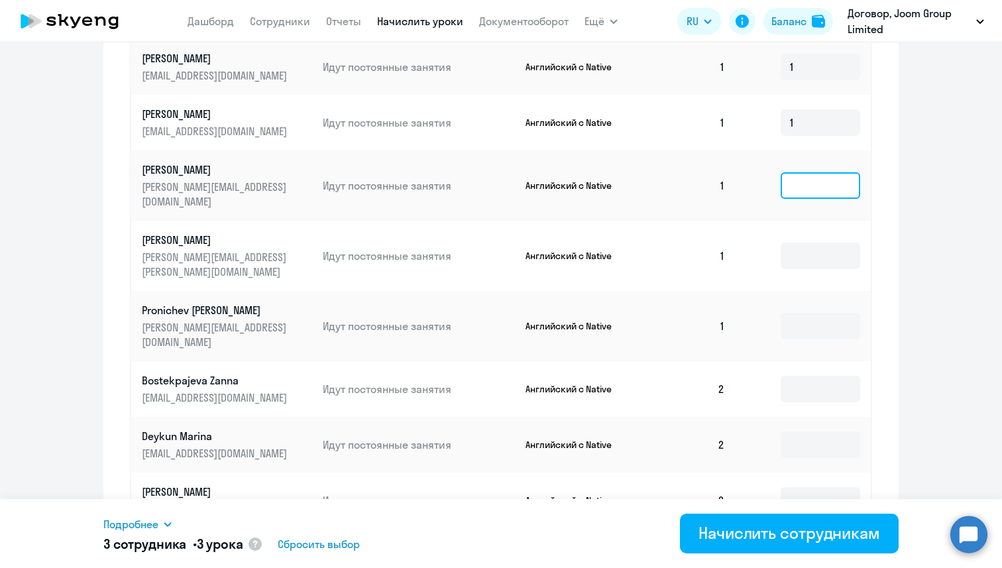
scroll to position [654, 0]
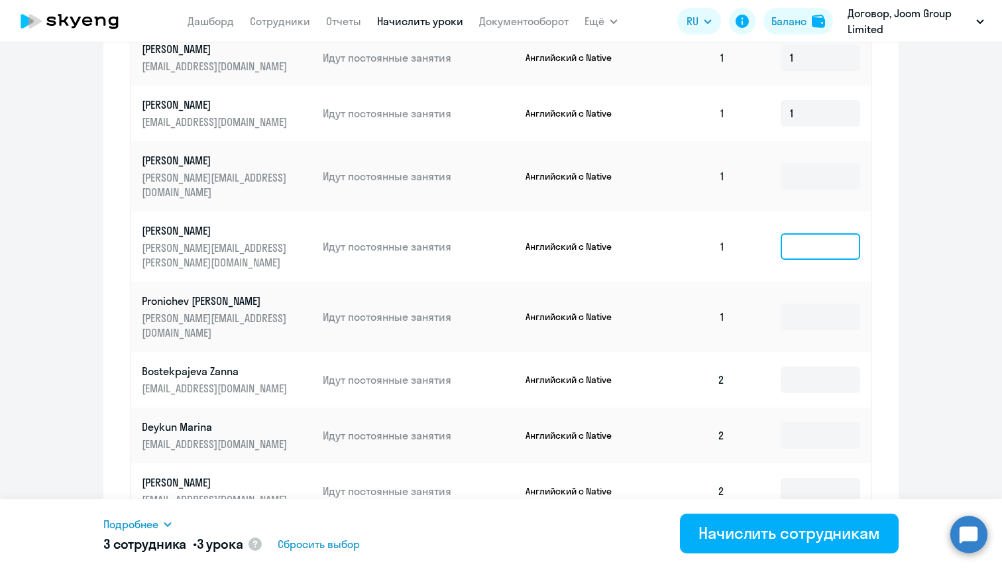
click at [816, 233] on input at bounding box center [821, 246] width 80 height 27
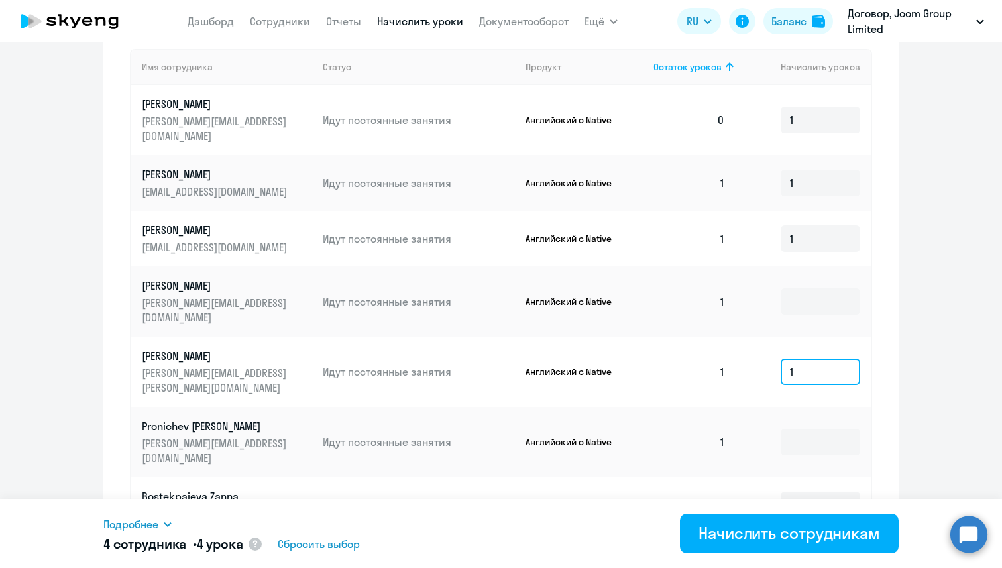
scroll to position [551, 0]
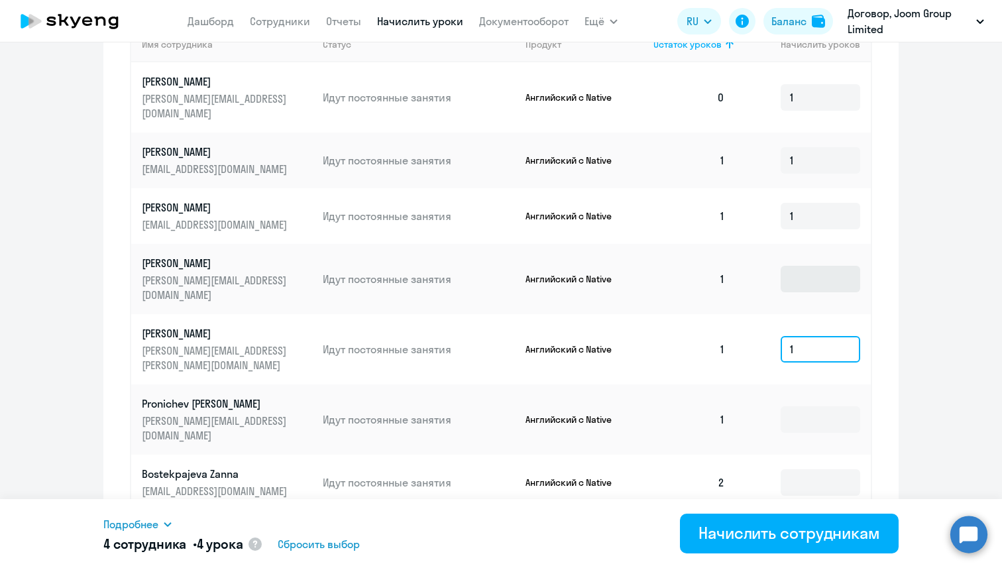
type input "1"
click at [801, 266] on input at bounding box center [821, 279] width 80 height 27
type input "1"
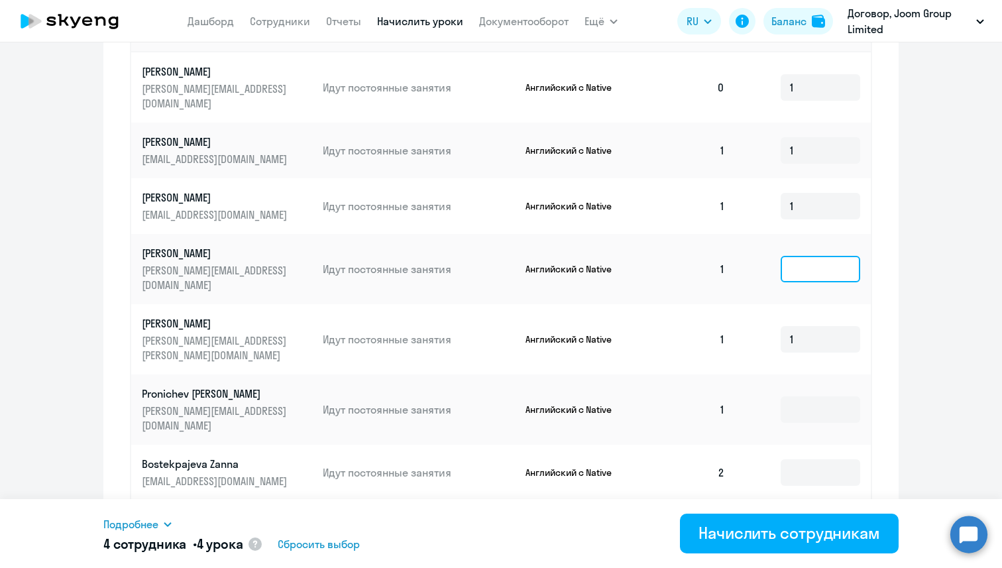
scroll to position [553, 0]
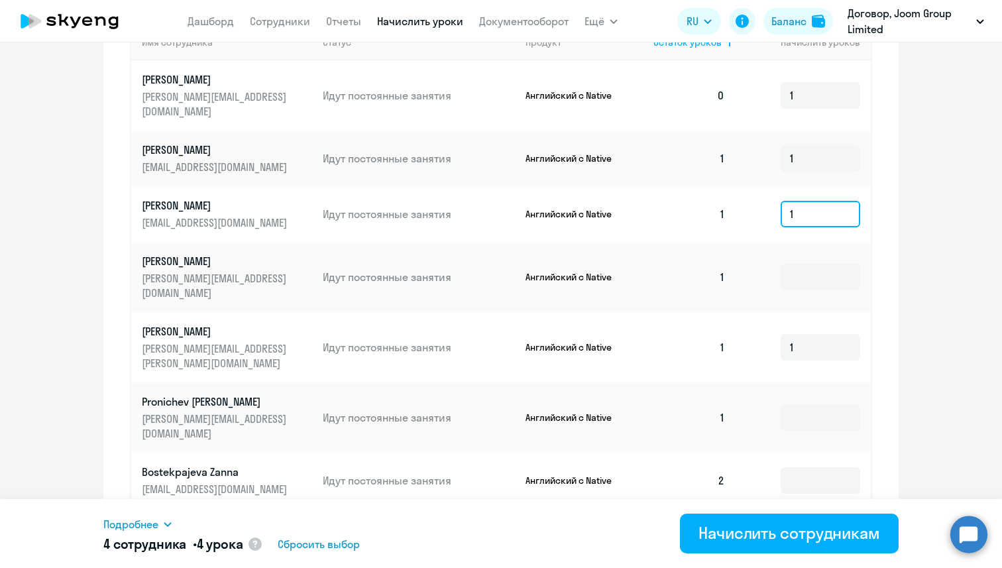
click at [822, 203] on input "1" at bounding box center [821, 214] width 80 height 27
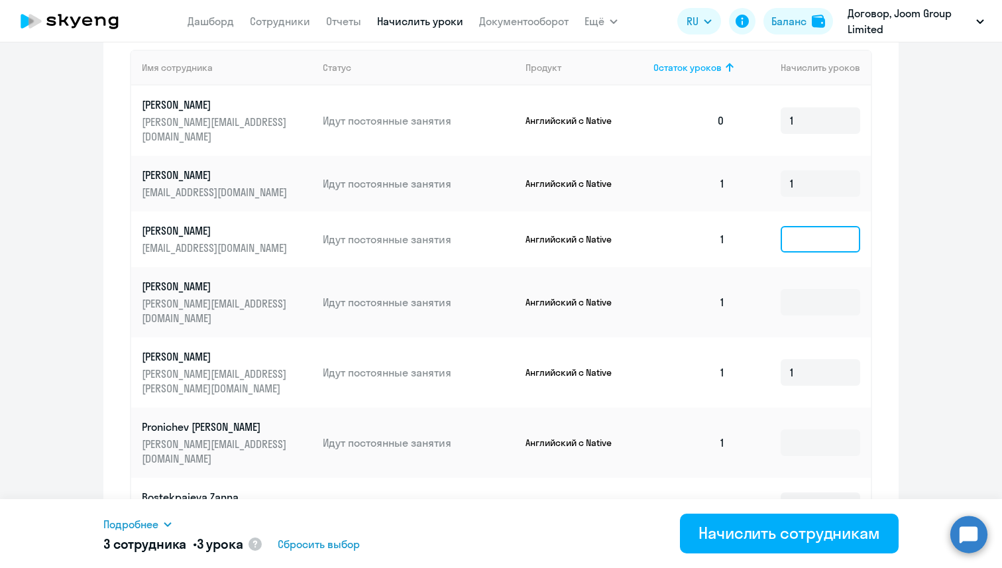
scroll to position [525, 0]
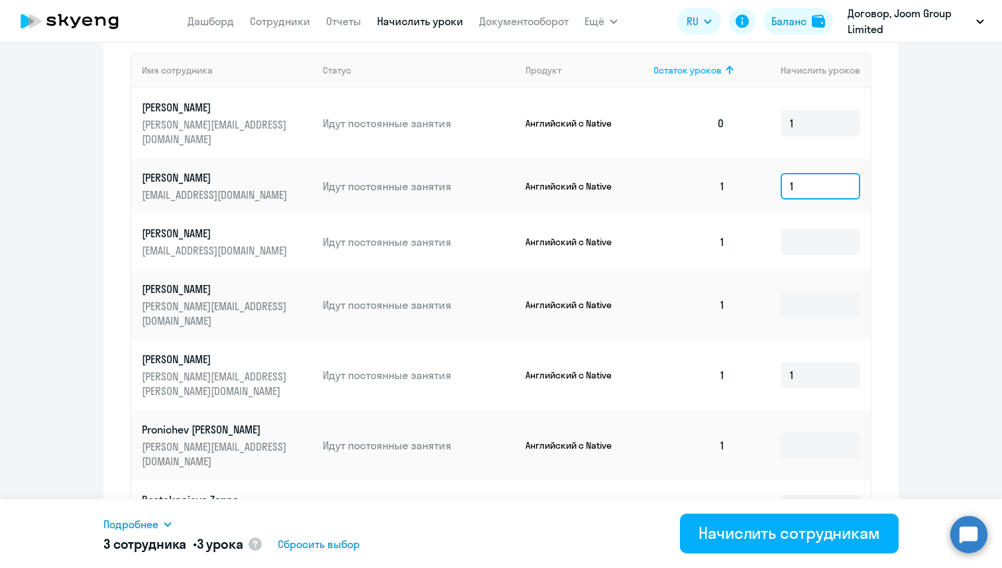
click at [795, 179] on input "1" at bounding box center [821, 186] width 80 height 27
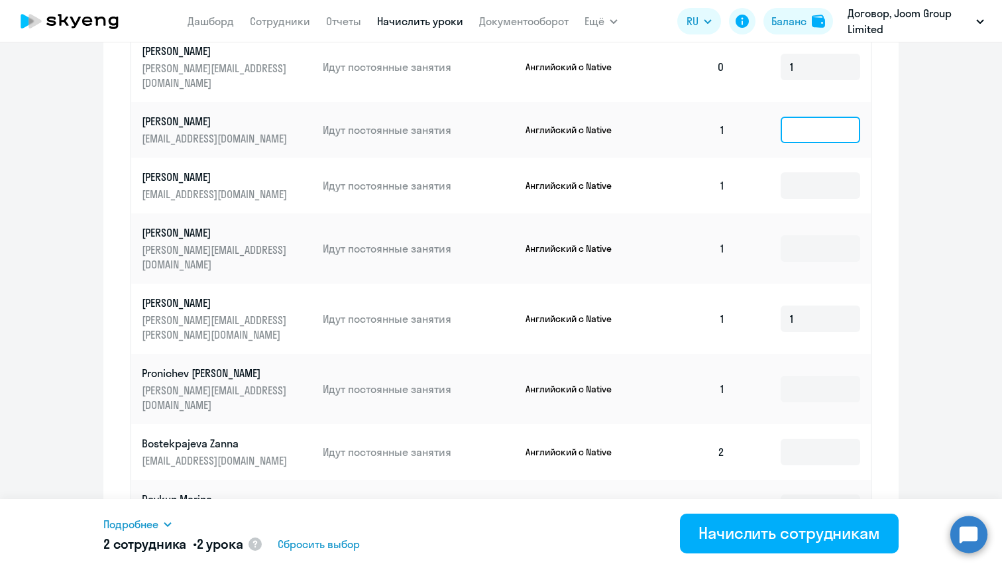
scroll to position [582, 0]
click at [799, 375] on input at bounding box center [821, 388] width 80 height 27
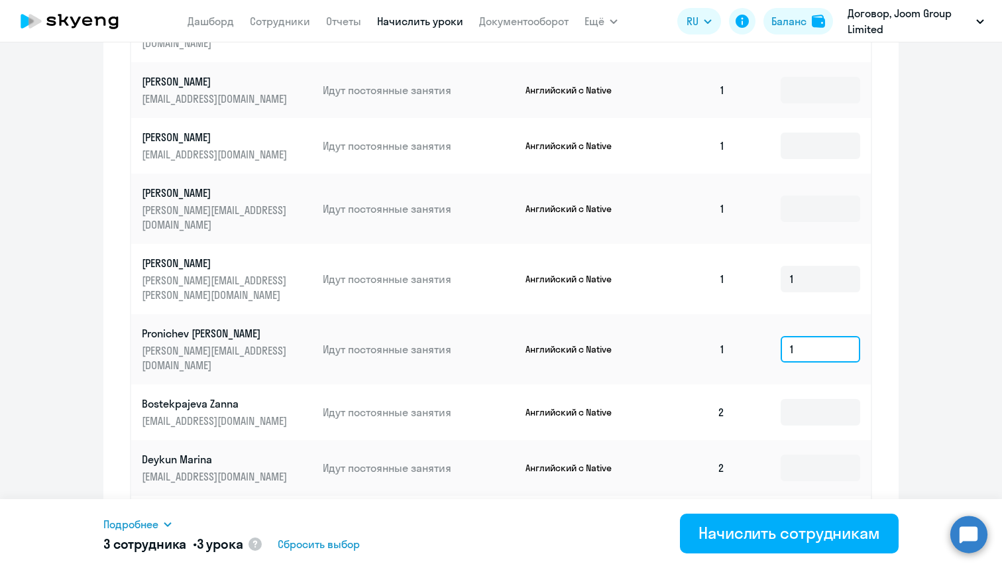
type input "1"
click at [926, 315] on ng-component "Автоначисления Смотреть все на паузе Шаблон Native 5 Каждый месяц 23 сотрудника…" at bounding box center [501, 30] width 1002 height 1178
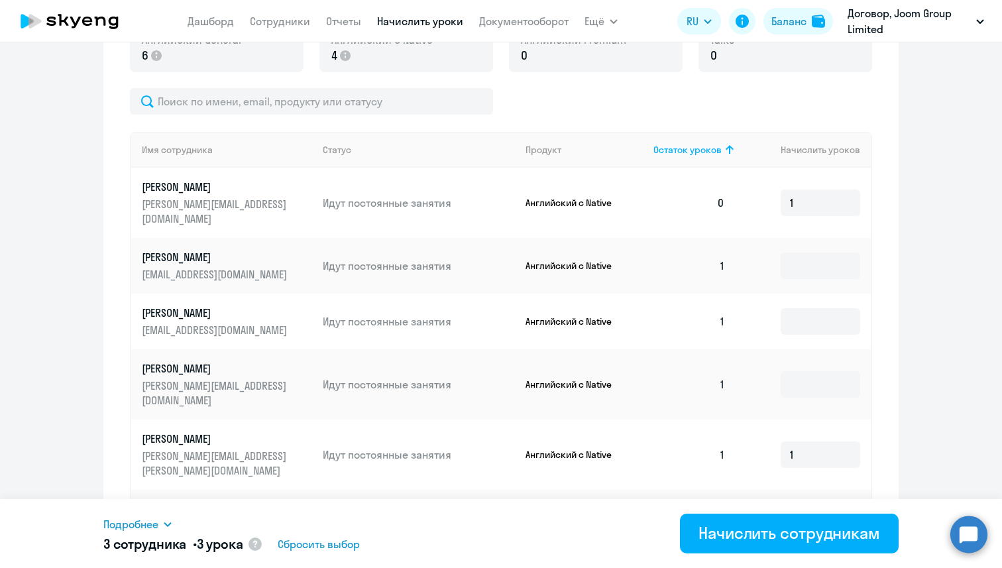
scroll to position [463, 0]
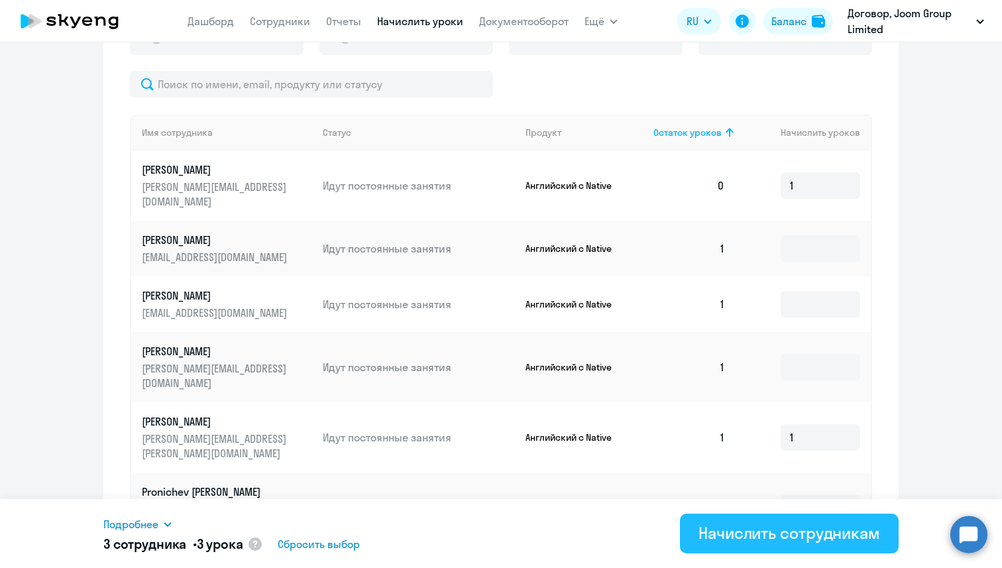
click at [720, 535] on div "Начислить сотрудникам" at bounding box center [789, 532] width 182 height 21
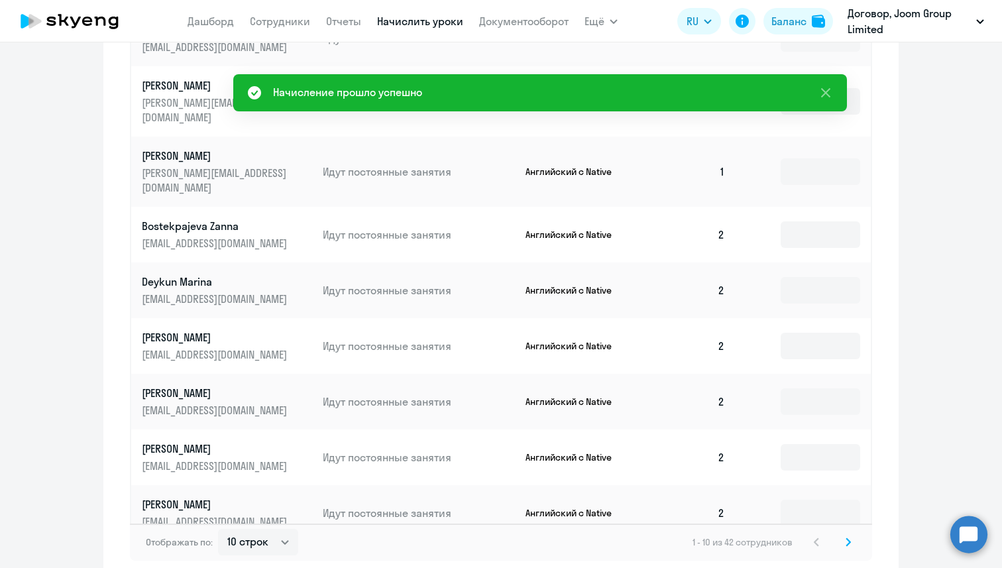
scroll to position [714, 0]
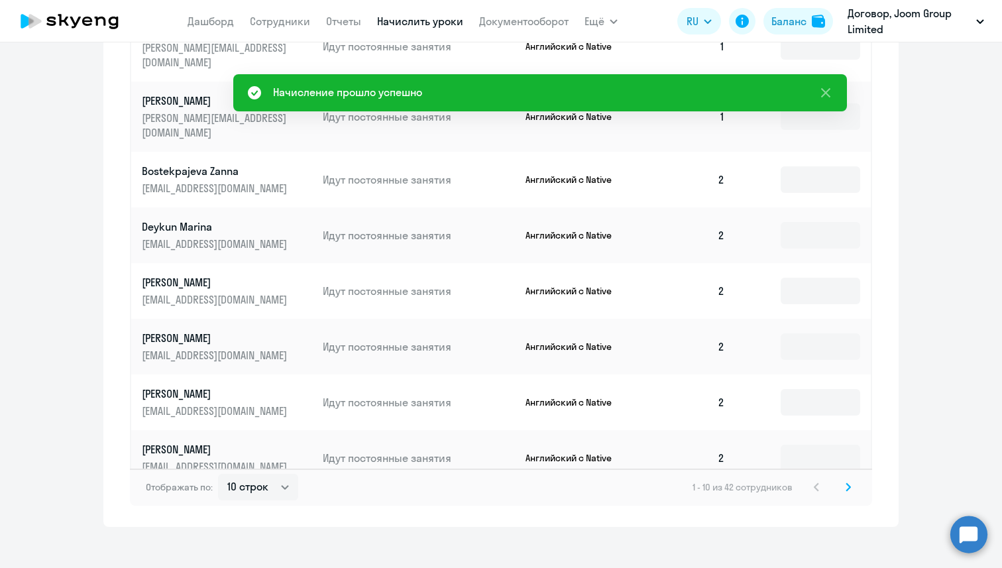
click at [846, 482] on icon at bounding box center [848, 486] width 5 height 9
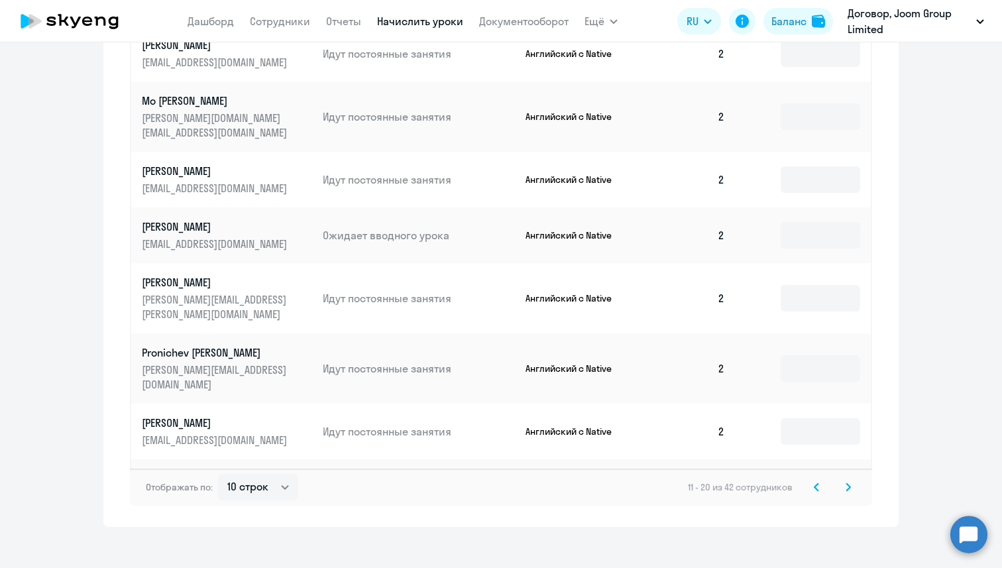
click at [846, 479] on svg-icon at bounding box center [848, 487] width 16 height 16
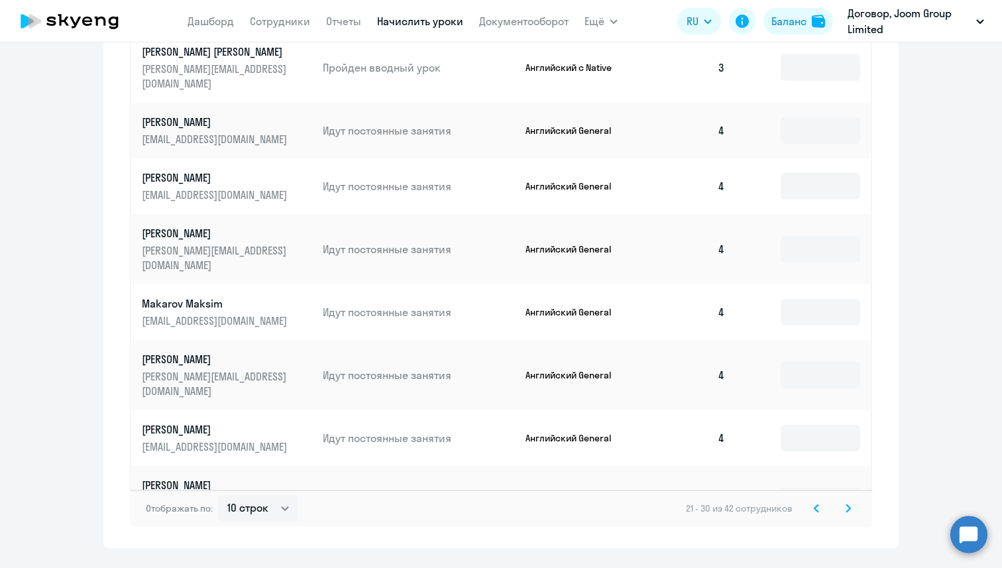
scroll to position [695, 0]
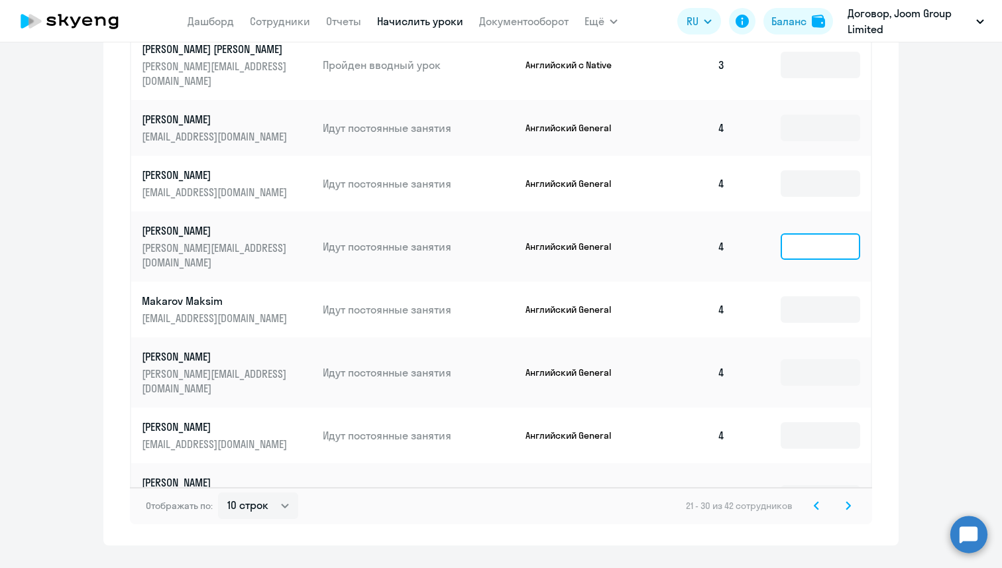
click at [816, 233] on input at bounding box center [821, 246] width 80 height 27
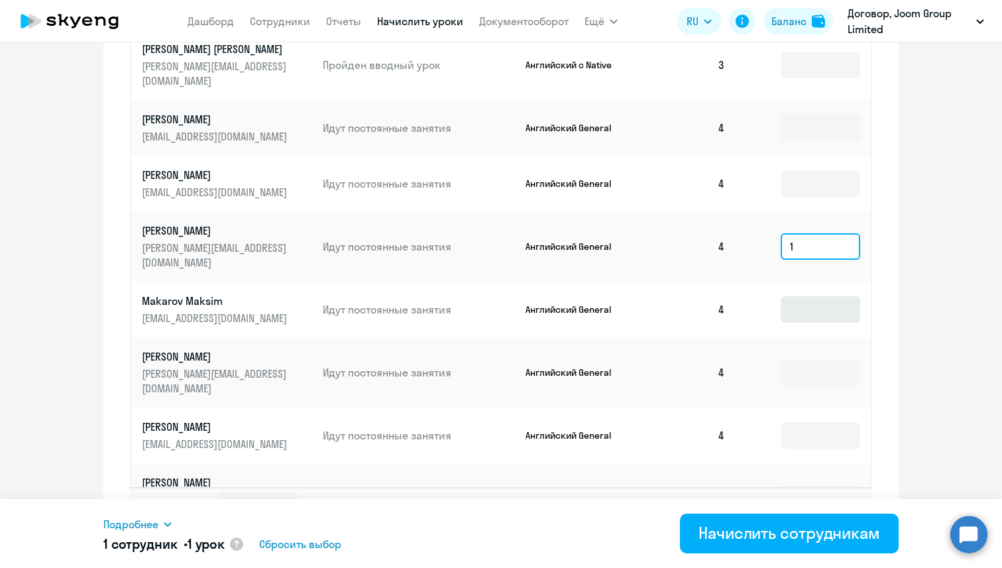
type input "1"
click at [814, 296] on input at bounding box center [821, 309] width 80 height 27
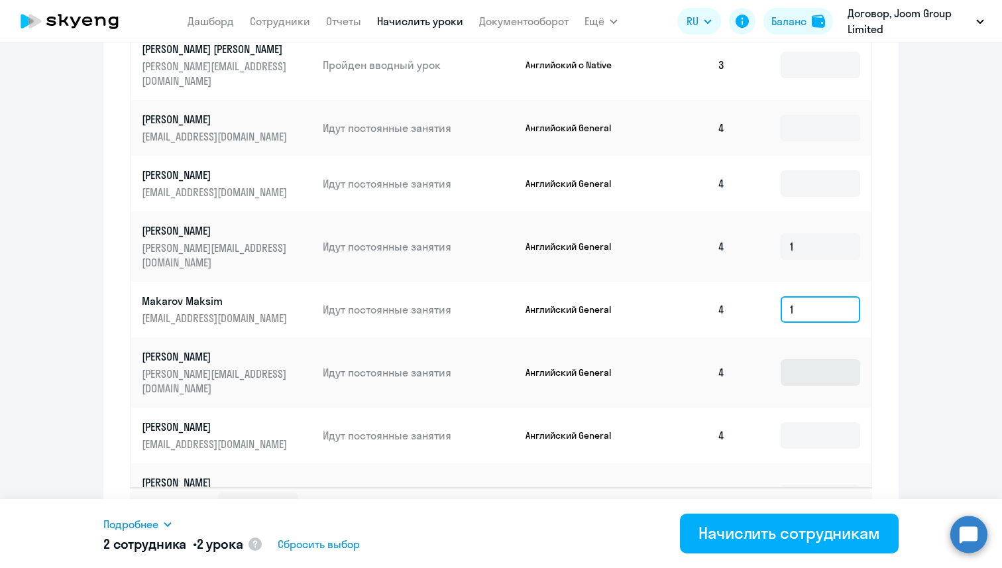
type input "1"
click at [812, 359] on input at bounding box center [821, 372] width 80 height 27
type input "1"
click at [810, 422] on input at bounding box center [821, 435] width 80 height 27
type input "1"
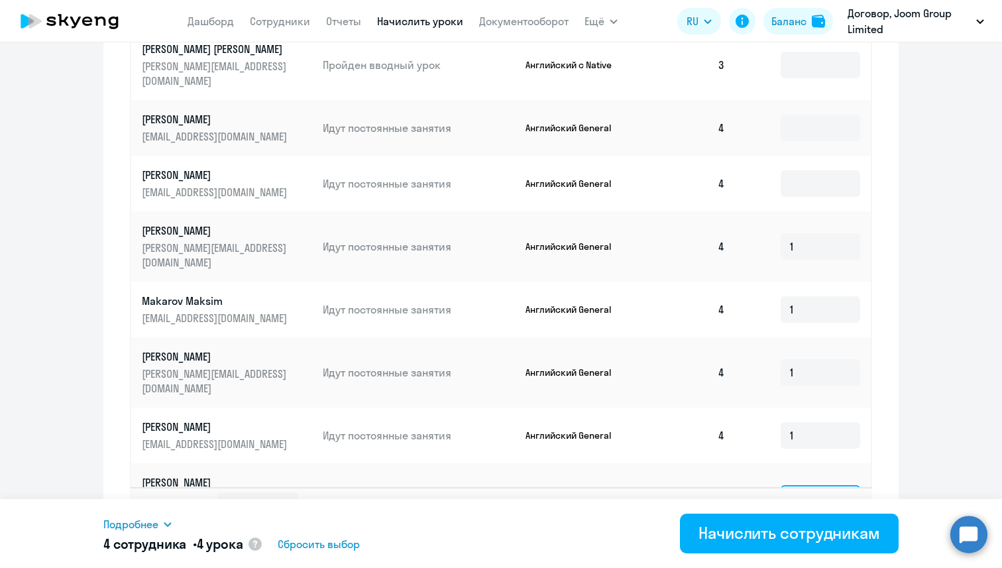
click at [801, 485] on input at bounding box center [821, 498] width 80 height 27
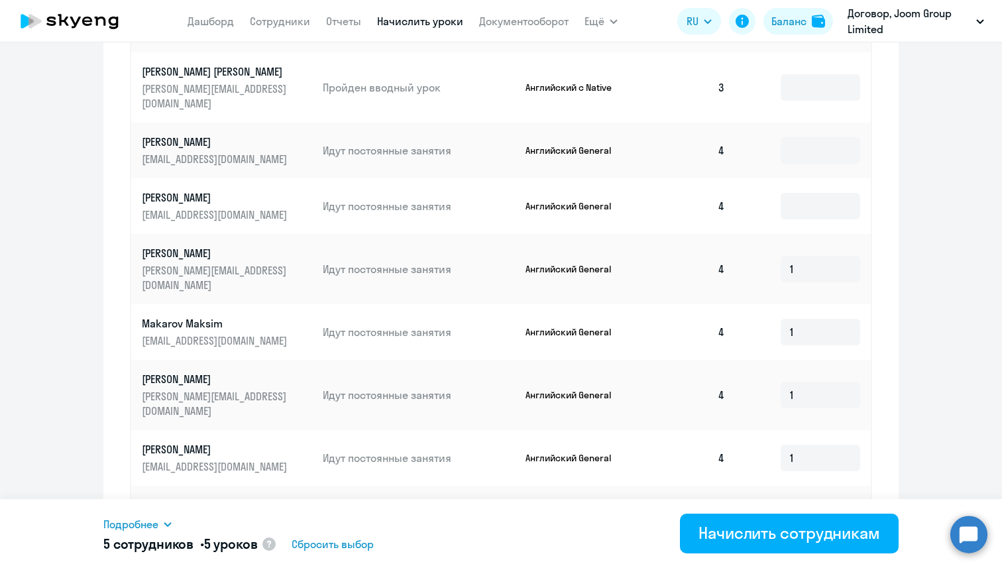
scroll to position [714, 0]
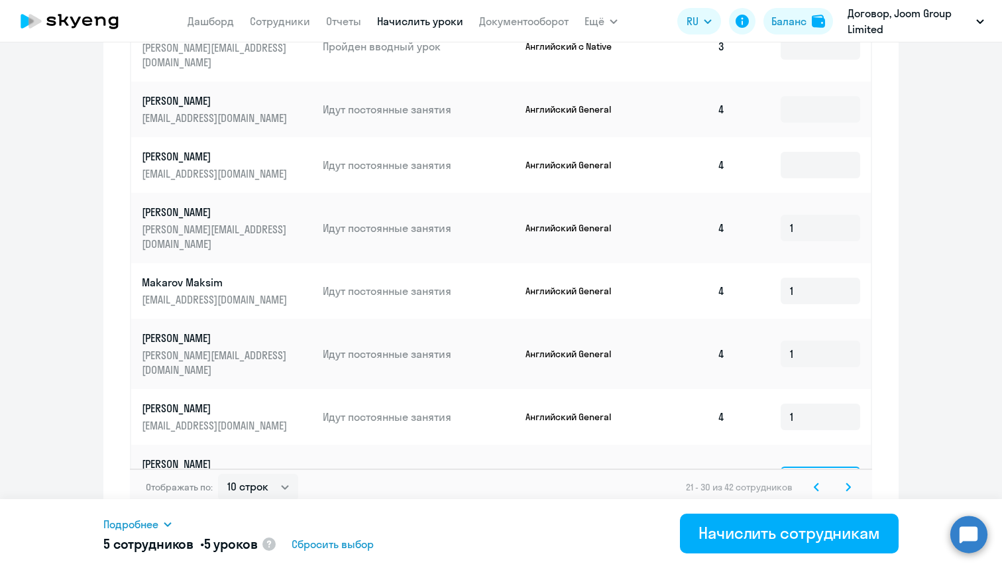
type input "1"
click at [854, 485] on div "Отображать по: 10 строк 30 строк 50 строк 21 - 30 из 42 сотрудников" at bounding box center [501, 487] width 742 height 37
click at [854, 479] on svg-icon at bounding box center [848, 487] width 16 height 16
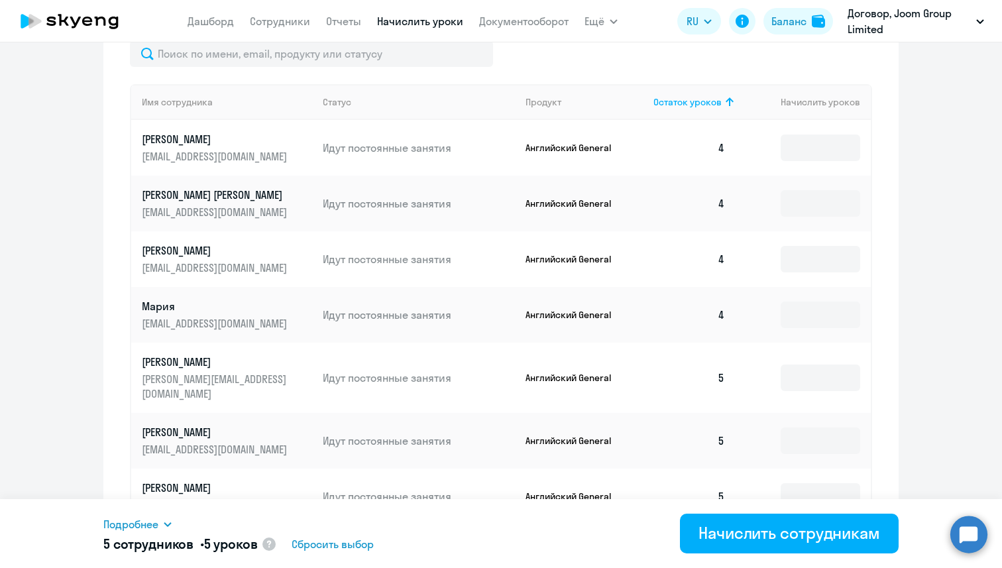
scroll to position [493, 0]
click at [820, 156] on input at bounding box center [821, 148] width 80 height 27
type input "1"
click at [804, 203] on input at bounding box center [821, 204] width 80 height 27
type input "1"
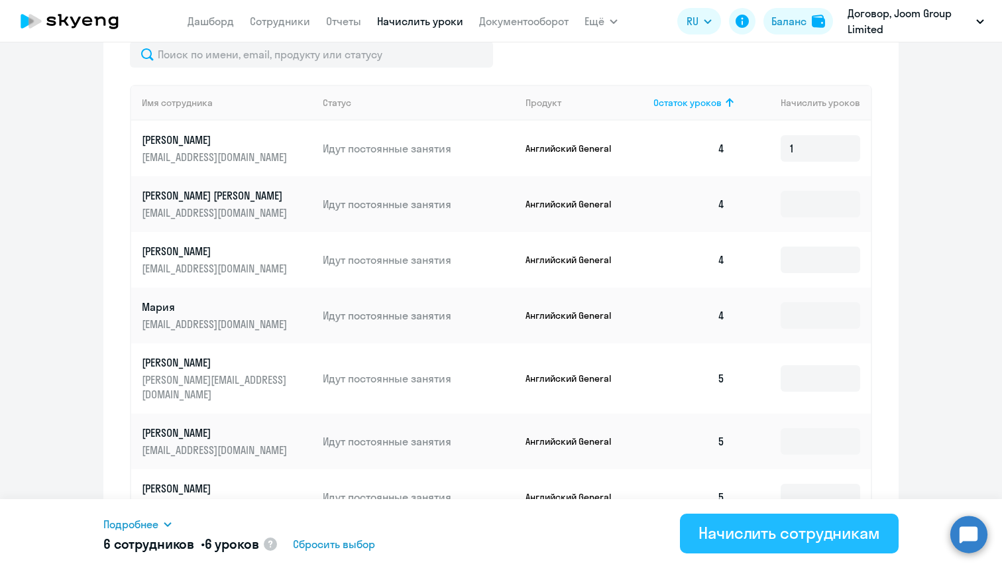
click at [758, 529] on div "Начислить сотрудникам" at bounding box center [789, 532] width 182 height 21
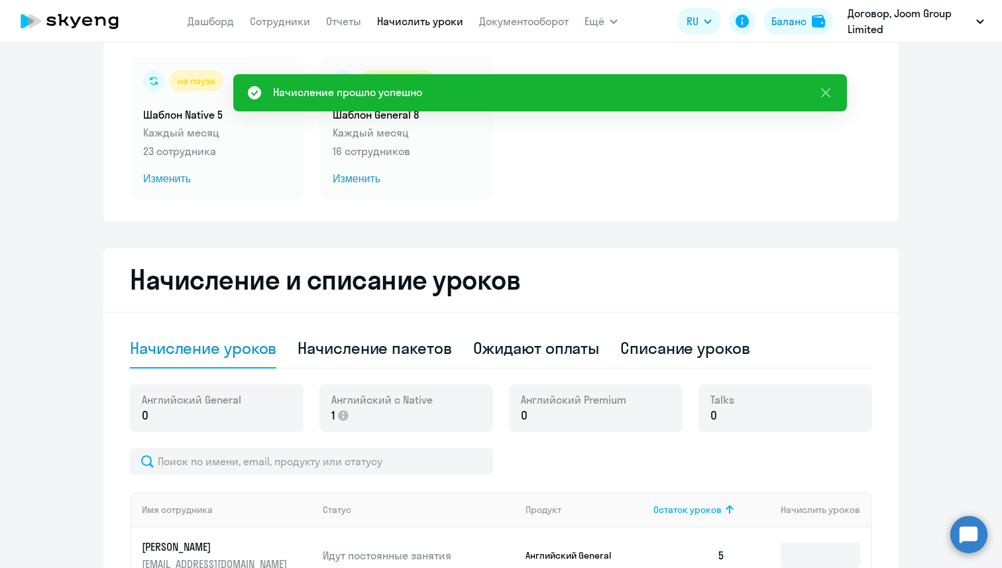
scroll to position [93, 0]
